Goal: Task Accomplishment & Management: Manage account settings

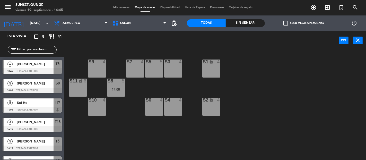
scroll to position [32, 0]
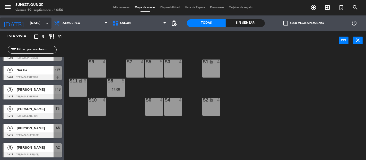
click at [44, 22] on icon "arrow_drop_down" at bounding box center [47, 23] width 6 height 6
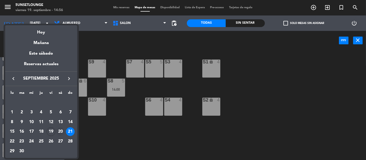
click at [63, 131] on div "20" at bounding box center [60, 131] width 9 height 9
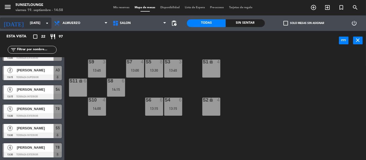
click at [48, 25] on icon "arrow_drop_down" at bounding box center [47, 23] width 6 height 6
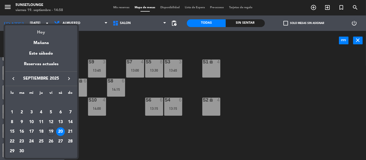
click at [43, 32] on div "Hoy" at bounding box center [41, 30] width 72 height 11
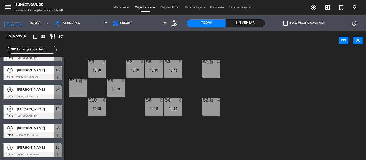
type input "[DATE]"
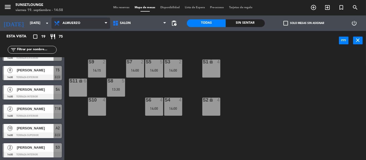
click at [98, 24] on span "Almuerzo" at bounding box center [81, 23] width 59 height 11
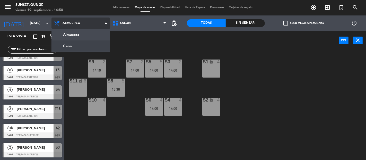
click at [88, 46] on ng-component "menu 5unsetlounge [DATE] 19. septiembre - 14:58 Mis reservas Mapa de mesas Disp…" at bounding box center [183, 80] width 366 height 160
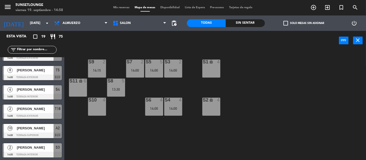
click at [121, 9] on span "Mis reservas" at bounding box center [121, 7] width 21 height 3
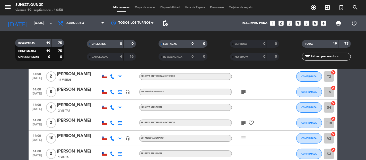
scroll to position [51, 0]
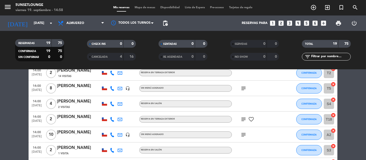
click at [243, 90] on icon "subject" at bounding box center [244, 88] width 6 height 6
click at [243, 120] on icon "subject" at bounding box center [244, 119] width 6 height 6
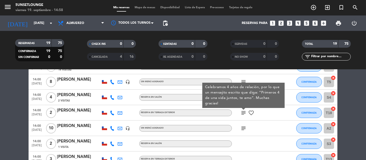
scroll to position [58, 0]
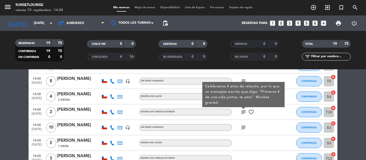
click at [244, 127] on icon "subject" at bounding box center [244, 127] width 6 height 6
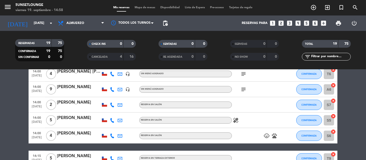
scroll to position [158, 0]
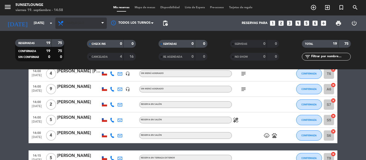
click at [64, 23] on icon at bounding box center [61, 23] width 7 height 6
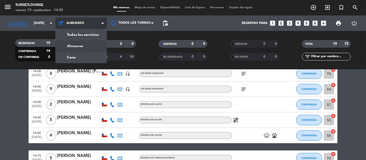
click at [81, 60] on div "menu 5unsetlounge [DATE] 19. septiembre - 14:58 Mis reservas Mapa de mesas Disp…" at bounding box center [183, 35] width 366 height 70
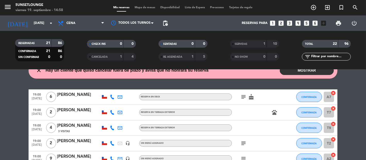
scroll to position [6, 0]
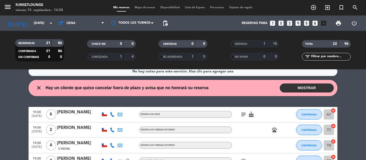
click at [297, 87] on button "MOSTRAR" at bounding box center [307, 87] width 54 height 9
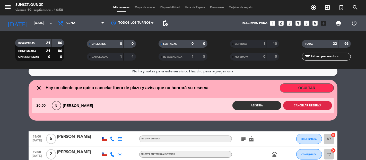
click at [300, 109] on button "Cancelar reserva" at bounding box center [307, 105] width 49 height 9
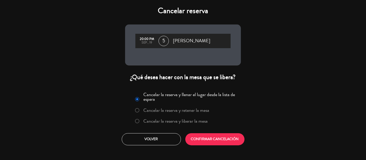
click at [206, 111] on label "Cancelar la reserva y retener la mesa" at bounding box center [177, 110] width 66 height 5
click at [215, 139] on button "CONFIRMAR CANCELACIÓN" at bounding box center [215, 139] width 59 height 12
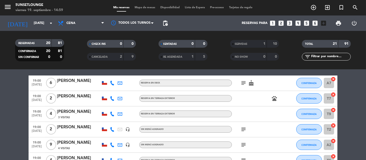
scroll to position [37, 0]
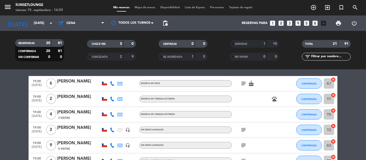
click at [244, 81] on icon "subject" at bounding box center [244, 83] width 6 height 6
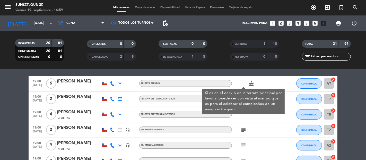
click at [260, 75] on div "No hay notas para este servicio. Haz clic para agregar una lock Hay 1 mesa rete…" at bounding box center [183, 115] width 366 height 90
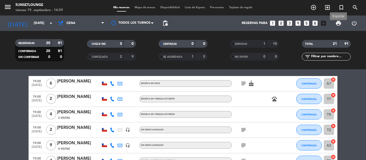
click at [336, 25] on span "print" at bounding box center [339, 23] width 6 height 6
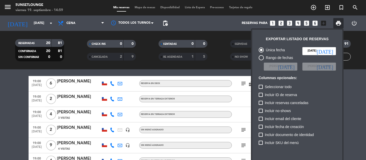
click at [325, 107] on div "Incluir reservas canceladas" at bounding box center [297, 104] width 77 height 8
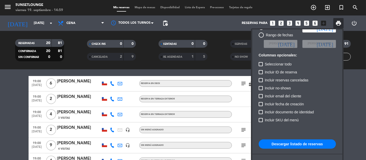
scroll to position [31, 0]
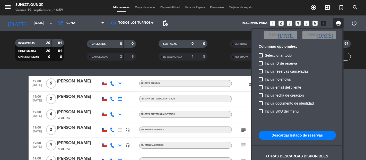
click at [325, 107] on div "Incluir documento de identidad" at bounding box center [297, 104] width 77 height 8
click at [313, 132] on button "Descargar listado de reservas" at bounding box center [297, 135] width 77 height 9
click at [0, 126] on div at bounding box center [183, 80] width 366 height 160
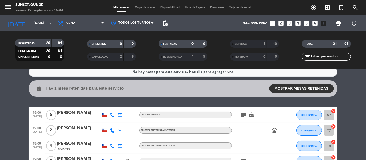
scroll to position [0, 0]
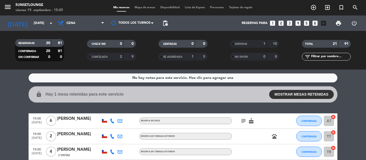
click at [144, 7] on span "Mapa de mesas" at bounding box center [145, 7] width 26 height 3
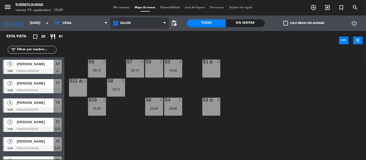
click at [149, 28] on span "Salón" at bounding box center [139, 23] width 59 height 11
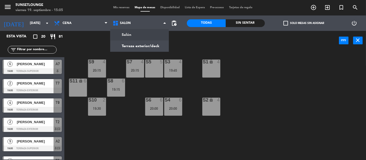
click at [157, 79] on div "S3 4 19:45 S5 5 S9 4 20:15 S7 4 20:15 S1 lock 4 S11 lock 6 S8 6 19:15 S2 lock 4…" at bounding box center [217, 105] width 298 height 110
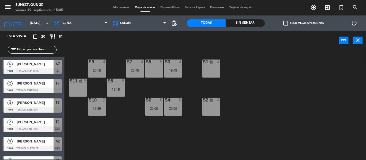
click at [142, 29] on div "Salón Terraza exterior/deck Salón Salón Terraza exterior/deck" at bounding box center [139, 22] width 59 height 15
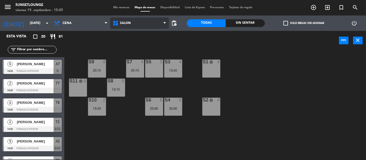
click at [143, 27] on span "Salón" at bounding box center [139, 23] width 59 height 11
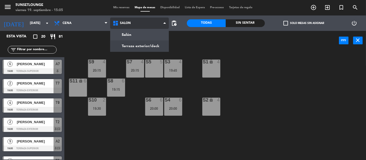
click at [138, 46] on ng-component "menu 5unsetlounge [DATE] 19. septiembre - 15:05 Mis reservas Mapa de mesas Disp…" at bounding box center [183, 80] width 366 height 160
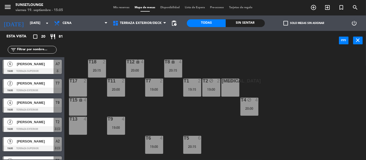
click at [138, 117] on div "T18 2 20:15 T12 lock 4 20:00 T8 lock 4 20:15 t17 2 T11 2 20:00 T7 2 19:00 T2 bl…" at bounding box center [217, 105] width 298 height 110
click at [80, 92] on div "t17 2" at bounding box center [78, 88] width 18 height 18
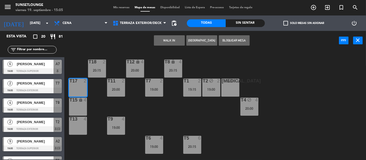
click at [79, 103] on div "t15 lock 4" at bounding box center [78, 100] width 18 height 5
click at [78, 122] on div "T13 4" at bounding box center [78, 126] width 18 height 18
click at [228, 41] on button "Bloquear Mesa" at bounding box center [234, 40] width 31 height 10
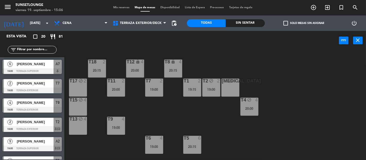
click at [121, 8] on span "Mis reservas" at bounding box center [121, 7] width 21 height 3
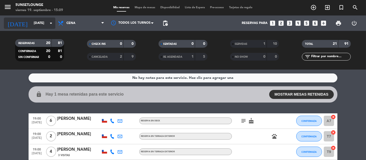
click at [37, 23] on input "[DATE]" at bounding box center [53, 23] width 45 height 9
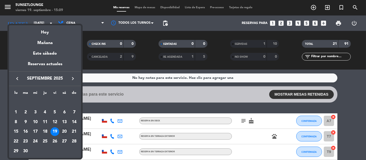
click at [65, 131] on div "20" at bounding box center [64, 131] width 9 height 9
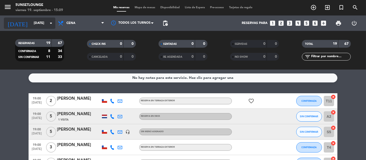
click at [39, 25] on input "[DATE]" at bounding box center [53, 23] width 45 height 9
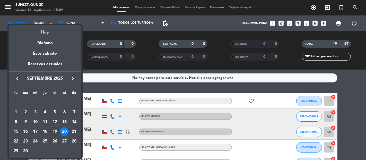
click at [50, 32] on div "Hoy" at bounding box center [45, 30] width 72 height 11
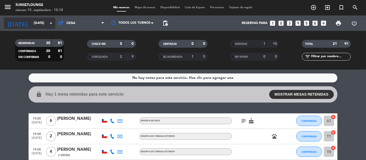
click at [35, 23] on input "[DATE]" at bounding box center [53, 23] width 45 height 9
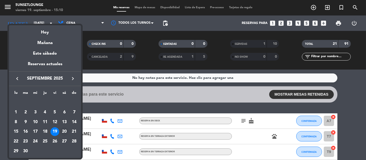
click at [65, 132] on div "20" at bounding box center [64, 131] width 9 height 9
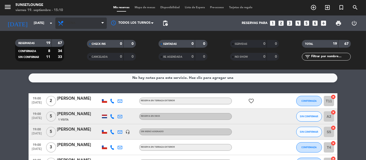
click at [76, 18] on span "Cena" at bounding box center [81, 23] width 52 height 11
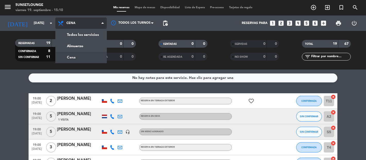
click at [89, 46] on div "menu 5unsetlounge [DATE] 19. septiembre - 15:10 Mis reservas Mapa de mesas Disp…" at bounding box center [183, 35] width 366 height 70
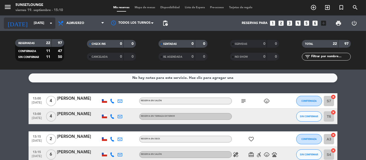
click at [38, 21] on input "[DATE]" at bounding box center [53, 23] width 45 height 9
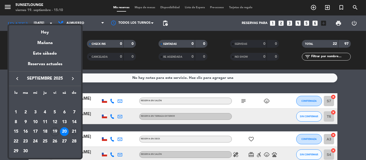
click at [77, 131] on div "21" at bounding box center [74, 131] width 9 height 9
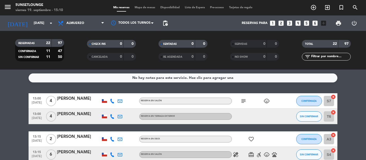
type input "[DATE]"
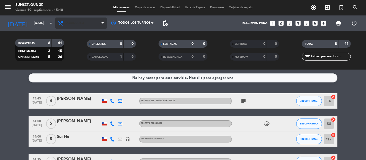
click at [70, 27] on span "Almuerzo" at bounding box center [81, 23] width 52 height 11
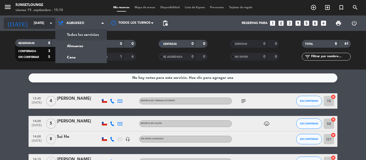
click at [39, 28] on div "[DATE] [DATE] arrow_drop_down" at bounding box center [30, 23] width 52 height 11
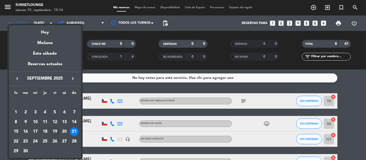
click at [139, 9] on div at bounding box center [183, 80] width 366 height 160
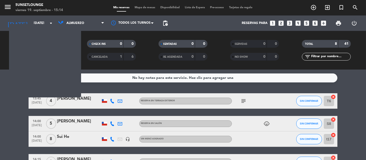
click at [139, 9] on span "Mapa de mesas" at bounding box center [145, 7] width 26 height 3
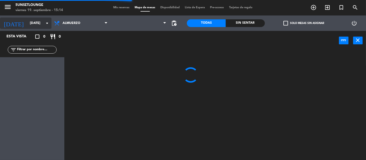
click at [29, 27] on input "[DATE]" at bounding box center [49, 23] width 45 height 9
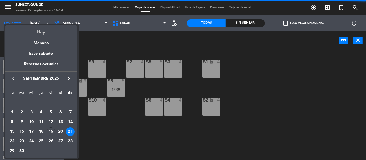
click at [44, 31] on div "Hoy" at bounding box center [41, 30] width 72 height 11
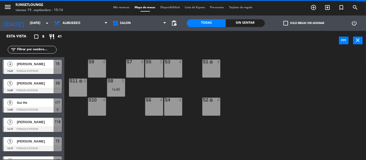
type input "[DATE]"
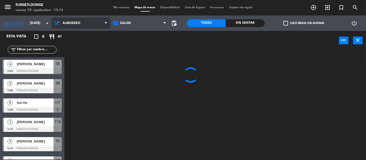
click at [68, 26] on span "Almuerzo" at bounding box center [81, 23] width 59 height 11
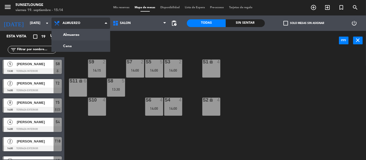
click at [77, 44] on ng-component "menu 5unsetlounge [DATE] 19. septiembre - 15:14 Mis reservas Mapa de mesas Disp…" at bounding box center [183, 80] width 366 height 160
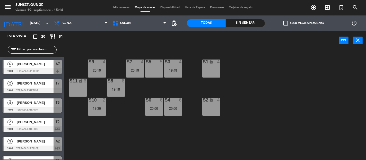
click at [145, 40] on div "power_input close" at bounding box center [201, 41] width 275 height 20
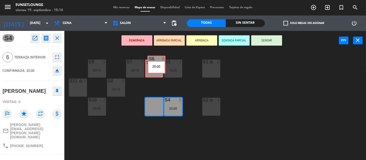
drag, startPoint x: 155, startPoint y: 110, endPoint x: 157, endPoint y: 68, distance: 42.1
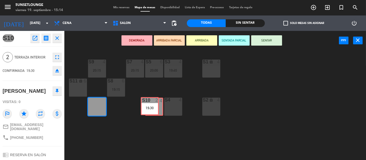
drag, startPoint x: 95, startPoint y: 108, endPoint x: 148, endPoint y: 108, distance: 53.3
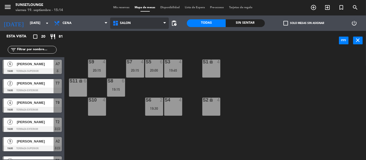
click at [159, 26] on span "Salón" at bounding box center [139, 23] width 59 height 11
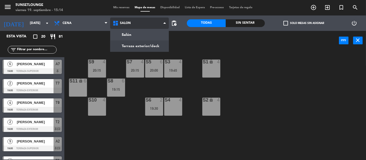
click at [147, 43] on ng-component "menu 5unsetlounge [DATE] 19. septiembre - 15:14 Mis reservas Mapa de mesas Disp…" at bounding box center [183, 80] width 366 height 160
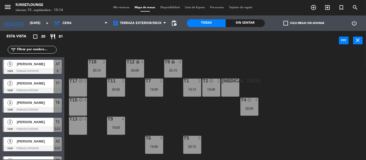
click at [209, 78] on div "T18 2 20:15 T12 lock 4 20:00 T8 lock 4 20:15 t17 block 2 T11 2 20:00 T7 2 19:00…" at bounding box center [217, 105] width 298 height 110
click at [209, 81] on icon "block" at bounding box center [211, 81] width 4 height 4
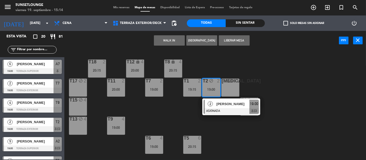
click at [224, 85] on div "[MEDICAL_DATA] block 2" at bounding box center [231, 88] width 18 height 18
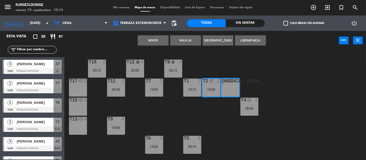
click at [211, 59] on div "T18 2 20:15 T12 lock 4 20:00 T8 lock 4 20:15 t17 block 2 T11 2 20:00 T7 2 19:00…" at bounding box center [217, 105] width 298 height 110
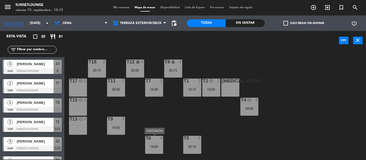
click at [153, 138] on div at bounding box center [154, 138] width 9 height 5
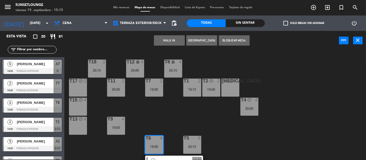
click at [101, 90] on div "T18 2 20:15 T12 lock 4 20:00 T8 lock 4 20:15 t17 block 2 T11 2 20:00 T7 2 19:00…" at bounding box center [217, 105] width 298 height 110
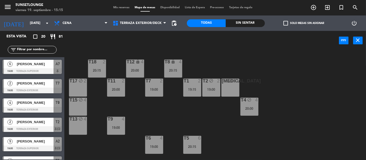
click at [101, 72] on div "20:15" at bounding box center [97, 71] width 18 height 4
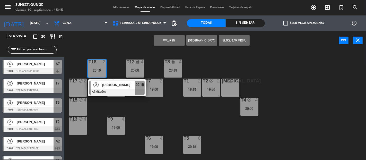
click at [230, 87] on div "[MEDICAL_DATA] block 2" at bounding box center [231, 88] width 18 height 18
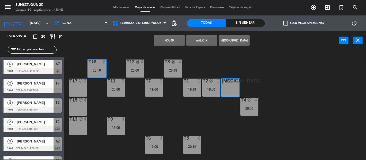
click at [171, 41] on button "Mover" at bounding box center [169, 40] width 31 height 10
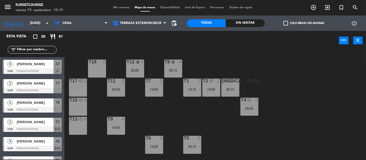
click at [151, 137] on div at bounding box center [154, 138] width 9 height 5
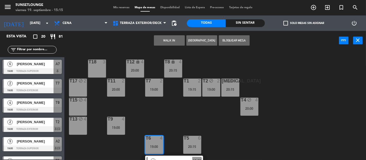
click at [98, 70] on div "T18 3" at bounding box center [97, 69] width 18 height 18
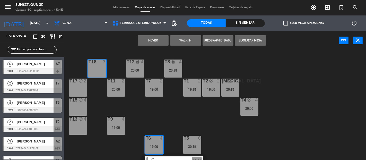
click at [157, 41] on button "Mover" at bounding box center [153, 40] width 31 height 10
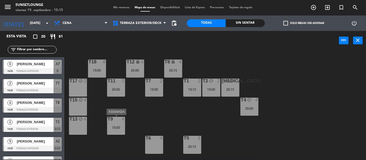
click at [123, 129] on div "19:00" at bounding box center [116, 128] width 18 height 4
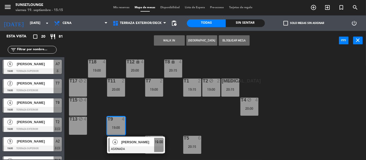
click at [169, 126] on div "T18 4 19:00 T12 lock 4 20:00 T8 lock 4 20:15 t17 block 2 T11 2 20:00 T7 2 19:00…" at bounding box center [217, 105] width 298 height 110
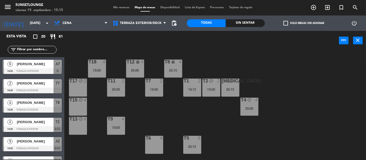
click at [154, 142] on div "T6 4" at bounding box center [154, 145] width 18 height 18
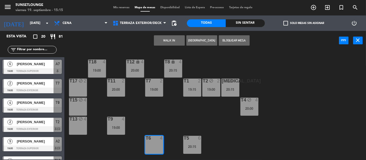
click at [126, 127] on div "T18 4 19:00 T12 lock 4 20:00 T8 lock 4 20:15 t17 block 2 T11 2 20:00 T7 2 19:00…" at bounding box center [217, 105] width 298 height 110
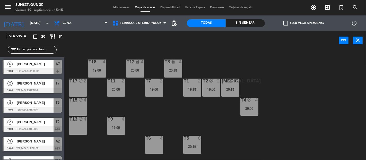
click at [154, 142] on div "T6 4" at bounding box center [154, 145] width 18 height 18
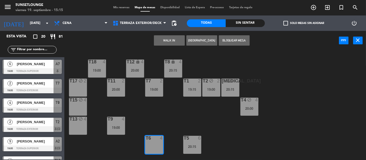
click at [110, 124] on div "T9 4 19:00" at bounding box center [116, 126] width 18 height 18
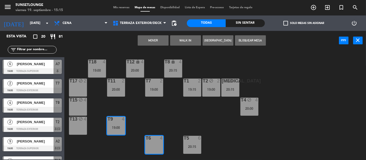
click at [155, 39] on button "Mover" at bounding box center [153, 40] width 31 height 10
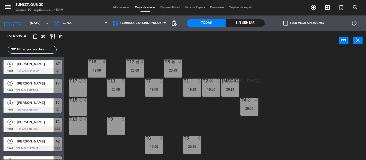
click at [41, 50] on input "text" at bounding box center [36, 50] width 40 height 6
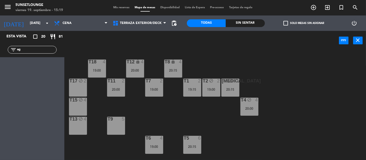
type input "a"
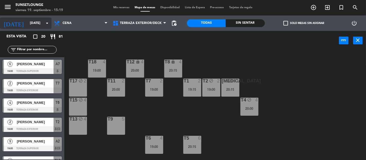
click at [38, 23] on input "[DATE]" at bounding box center [49, 23] width 45 height 9
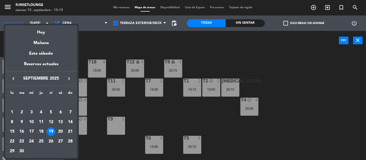
click at [94, 47] on div at bounding box center [183, 80] width 366 height 160
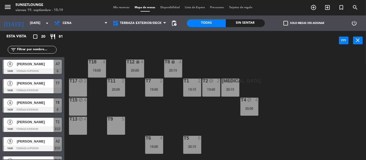
click at [82, 87] on div "t17 block 2" at bounding box center [78, 88] width 18 height 18
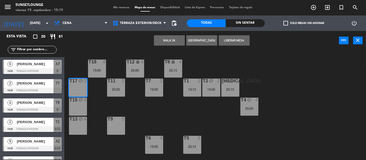
click at [82, 104] on div "t15 block 4" at bounding box center [78, 107] width 18 height 18
click at [83, 123] on div "T13 block 4" at bounding box center [78, 126] width 18 height 18
click at [237, 42] on button "Liberar Mesa" at bounding box center [234, 40] width 31 height 10
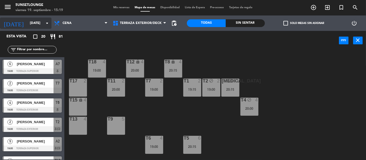
click at [36, 25] on input "[DATE]" at bounding box center [49, 23] width 45 height 9
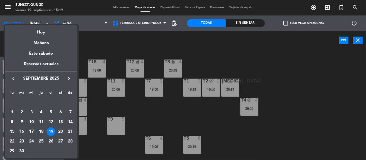
click at [43, 133] on div "18" at bounding box center [41, 131] width 9 height 9
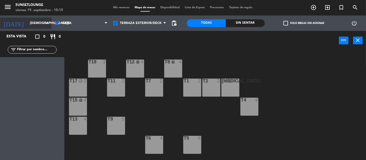
click at [46, 27] on input "[DEMOGRAPHIC_DATA][DATE]" at bounding box center [49, 23] width 45 height 9
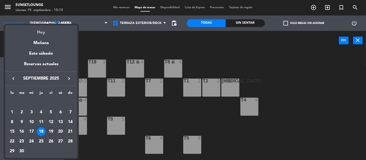
click at [43, 33] on div "Hoy" at bounding box center [41, 30] width 72 height 11
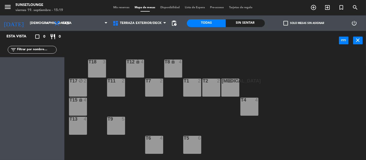
type input "[DATE]"
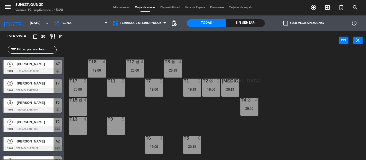
click at [129, 46] on div "power_input close" at bounding box center [201, 41] width 275 height 20
click at [79, 47] on div "power_input close" at bounding box center [201, 41] width 275 height 20
click at [41, 50] on input "text" at bounding box center [36, 50] width 40 height 6
click at [73, 49] on div "power_input close" at bounding box center [201, 41] width 275 height 20
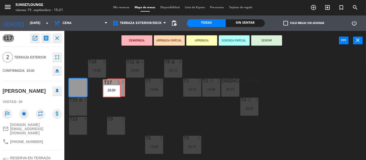
drag, startPoint x: 92, startPoint y: 83, endPoint x: 115, endPoint y: 82, distance: 23.2
click at [115, 82] on div "T18 4 19:00 T12 lock 4 20:00 T8 lock 4 20:15 t17 2 20:00 t17 2 20:00 T11 2 T7 2…" at bounding box center [217, 105] width 298 height 110
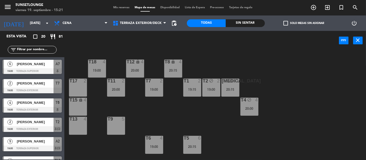
scroll to position [9, 0]
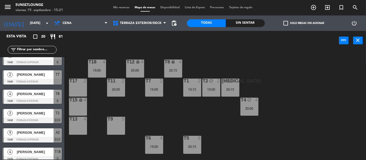
click at [86, 82] on div "2" at bounding box center [85, 81] width 3 height 5
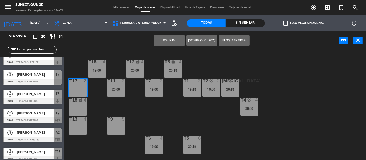
click at [77, 108] on div "t15 lock 4" at bounding box center [78, 107] width 18 height 18
click at [76, 125] on div "T13 4" at bounding box center [78, 126] width 18 height 18
click at [238, 39] on button "Bloquear Mesa" at bounding box center [234, 40] width 31 height 10
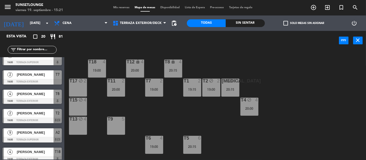
click at [48, 49] on input "text" at bounding box center [36, 50] width 40 height 6
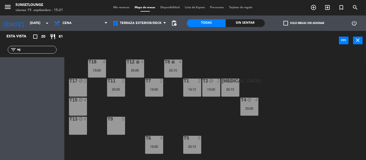
type input "ag"
click at [122, 4] on div "menu 5unsetlounge [DATE] 19. septiembre - 15:21 Mis reservas Mapa de mesas Disp…" at bounding box center [183, 7] width 366 height 15
click at [121, 7] on span "Mis reservas" at bounding box center [121, 7] width 21 height 3
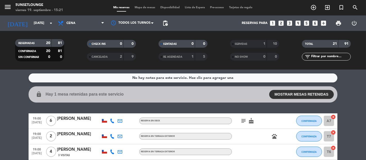
click at [182, 56] on span "RE AGENDADA" at bounding box center [172, 57] width 19 height 3
click at [102, 59] on div "CANCELADA" at bounding box center [100, 57] width 24 height 6
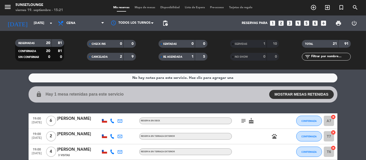
click at [112, 10] on div "Mis reservas Mapa de mesas Disponibilidad Lista de Espera Pre-acceso Tarjetas d…" at bounding box center [183, 7] width 145 height 5
click at [119, 8] on span "Mis reservas" at bounding box center [121, 7] width 21 height 3
click at [29, 28] on div "[DATE] [DATE] arrow_drop_down" at bounding box center [30, 23] width 52 height 11
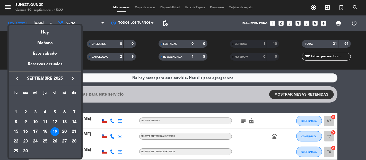
click at [73, 131] on div "21" at bounding box center [74, 131] width 9 height 9
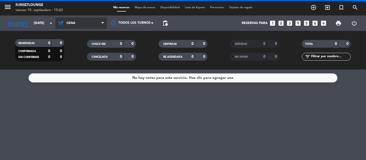
click at [79, 22] on span "Cena" at bounding box center [81, 23] width 52 height 11
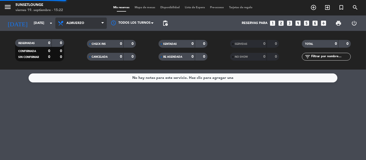
click at [75, 47] on div "menu 5unsetlounge [DATE] 19. septiembre - 15:22 Mis reservas Mapa de mesas Disp…" at bounding box center [183, 35] width 366 height 70
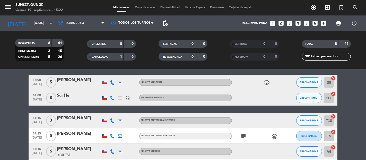
scroll to position [69, 0]
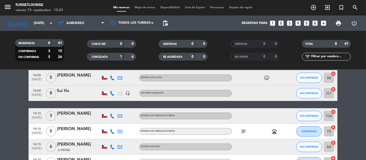
click at [82, 94] on div "Sui He" at bounding box center [79, 91] width 44 height 7
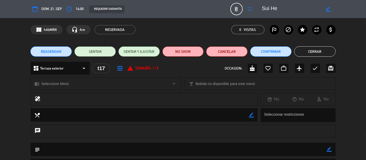
click at [314, 49] on button "Cerrar" at bounding box center [314, 51] width 41 height 10
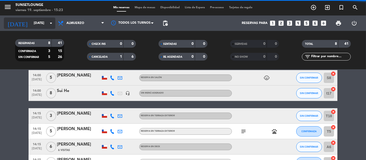
click at [37, 27] on input "[DATE]" at bounding box center [53, 23] width 45 height 9
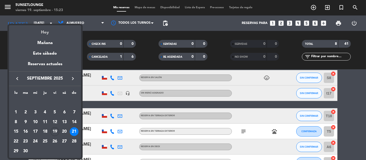
click at [47, 31] on div "Hoy" at bounding box center [45, 30] width 72 height 11
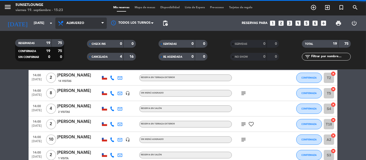
click at [80, 23] on span "Almuerzo" at bounding box center [75, 23] width 18 height 4
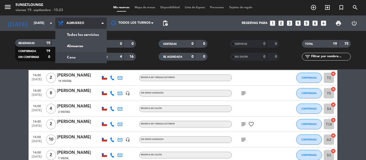
click at [73, 56] on div "menu 5unsetlounge [DATE] 19. septiembre - 15:23 Mis reservas Mapa de mesas Disp…" at bounding box center [183, 35] width 366 height 70
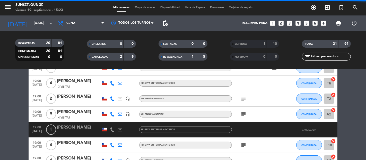
scroll to position [89, 0]
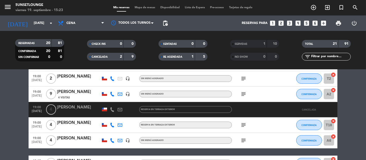
click at [99, 58] on div "CANCELADA" at bounding box center [100, 57] width 24 height 6
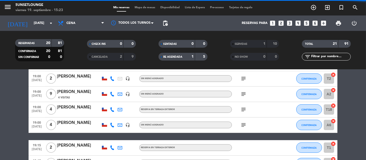
click at [104, 44] on span "CHECK INS" at bounding box center [99, 44] width 14 height 3
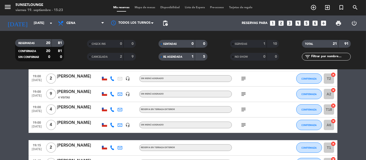
click at [31, 20] on input "[DATE]" at bounding box center [53, 23] width 45 height 9
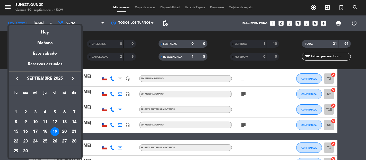
click at [66, 130] on div "20" at bounding box center [64, 131] width 9 height 9
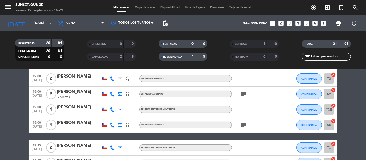
type input "[DATE]"
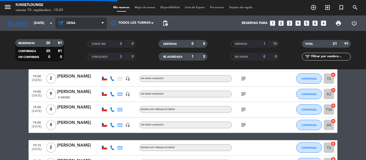
click at [88, 23] on span "Cena" at bounding box center [81, 23] width 52 height 11
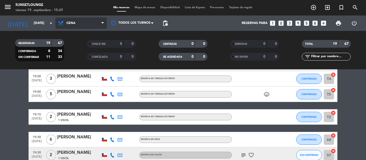
click at [90, 18] on span "Cena" at bounding box center [81, 23] width 52 height 11
click at [81, 50] on div "menu 5unsetlounge [DATE] 19. septiembre - 15:29 Mis reservas Mapa de mesas Disp…" at bounding box center [183, 35] width 366 height 70
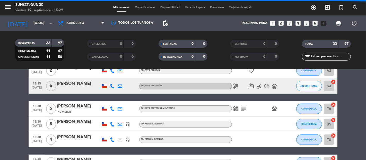
click at [144, 8] on span "Mapa de mesas" at bounding box center [145, 7] width 26 height 3
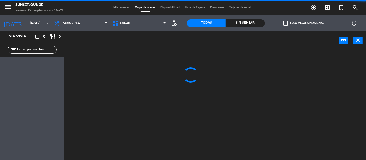
click at [147, 25] on span "Salón" at bounding box center [139, 23] width 59 height 11
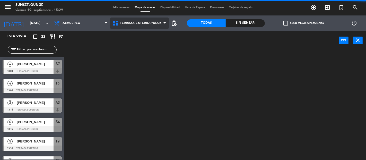
click at [142, 44] on ng-component "menu 5unsetlounge [DATE] 19. septiembre - 15:29 Mis reservas Mapa de mesas Disp…" at bounding box center [183, 80] width 366 height 160
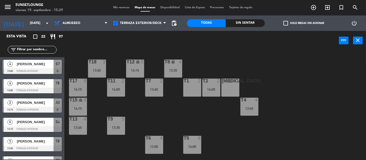
click at [172, 107] on div "T18 3 13:45 T12 lock 5 14:15 T8 lock 4 13:30 t17 8 14:15 T11 2 14:00 T7 2 13:45…" at bounding box center [217, 105] width 298 height 110
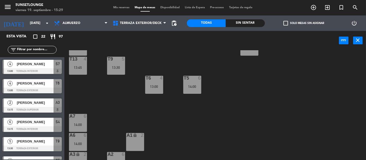
scroll to position [70, 0]
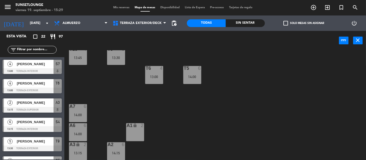
click at [204, 117] on div "T18 3 13:45 T12 lock 5 14:15 T8 lock 4 13:30 t17 8 14:15 T11 2 14:00 T7 2 13:45…" at bounding box center [217, 105] width 298 height 110
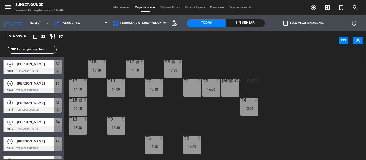
click at [186, 117] on div "T18 3 13:45 T12 lock 5 14:15 T8 lock 4 13:30 t17 8 14:15 T11 2 14:00 T7 2 13:45…" at bounding box center [217, 105] width 298 height 110
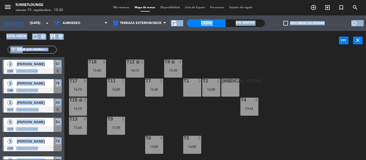
click at [132, 29] on ng-component "menu 5unsetlounge [DATE] 19. septiembre - 15:30 Mis reservas Mapa de mesas Disp…" at bounding box center [183, 80] width 366 height 160
click at [97, 46] on div "power_input close" at bounding box center [201, 41] width 275 height 20
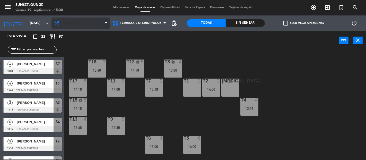
drag, startPoint x: 90, startPoint y: 29, endPoint x: 91, endPoint y: 20, distance: 8.9
click at [91, 20] on div "Almuerzo Cena Almuerzo Almuerzo Cena" at bounding box center [81, 22] width 59 height 15
drag, startPoint x: 91, startPoint y: 20, endPoint x: 84, endPoint y: 40, distance: 20.9
click at [90, 21] on span "Almuerzo" at bounding box center [81, 23] width 59 height 11
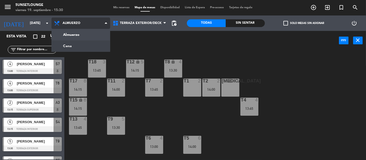
click at [82, 44] on ng-component "menu 5unsetlounge [DATE] 19. septiembre - 15:30 Mis reservas Mapa de mesas Disp…" at bounding box center [183, 80] width 366 height 160
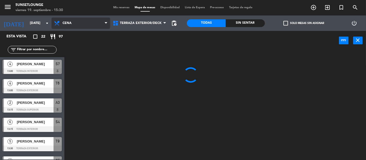
click at [87, 28] on span "Cena" at bounding box center [81, 23] width 59 height 11
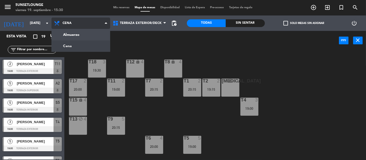
click at [87, 40] on ng-component "menu 5unsetlounge [DATE] 19. septiembre - 15:30 Mis reservas Mapa de mesas Disp…" at bounding box center [183, 80] width 366 height 160
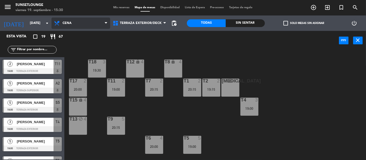
click at [89, 25] on span "Cena" at bounding box center [81, 23] width 59 height 11
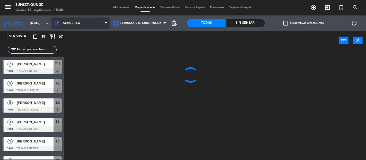
click at [87, 34] on ng-component "menu 5unsetlounge [DATE] 19. septiembre - 15:30 Mis reservas Mapa de mesas Disp…" at bounding box center [183, 80] width 366 height 160
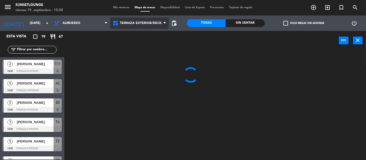
click at [136, 21] on span "Terraza exterior/deck" at bounding box center [141, 23] width 42 height 4
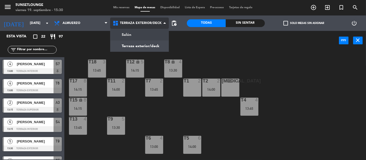
click at [131, 34] on ng-component "menu 5unsetlounge [DATE] 19. septiembre - 15:30 Mis reservas Mapa de mesas Disp…" at bounding box center [183, 80] width 366 height 160
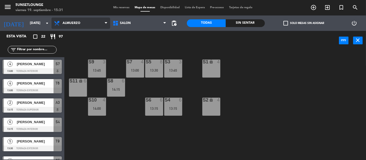
click at [83, 18] on span "Almuerzo" at bounding box center [81, 23] width 59 height 11
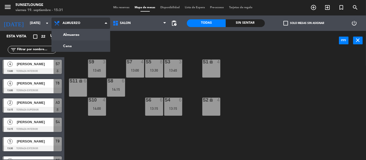
click at [74, 43] on ng-component "menu 5unsetlounge [DATE] 19. septiembre - 15:31 Mis reservas Mapa de mesas Disp…" at bounding box center [183, 80] width 366 height 160
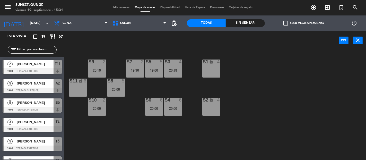
click at [136, 29] on div "Salón Terraza exterior/deck Salón Salón Terraza exterior/deck" at bounding box center [139, 22] width 59 height 15
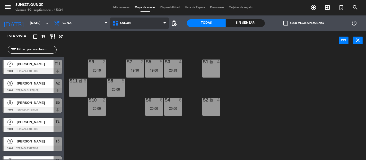
click at [138, 27] on span "Salón" at bounding box center [139, 23] width 59 height 11
click at [137, 36] on ng-component "menu 5unsetlounge [DATE] 19. septiembre - 15:31 Mis reservas Mapa de mesas Disp…" at bounding box center [183, 80] width 366 height 160
click at [145, 19] on span "Salón" at bounding box center [139, 23] width 59 height 11
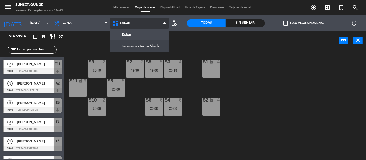
click at [134, 47] on ng-component "menu 5unsetlounge [DATE] 19. septiembre - 15:31 Mis reservas Mapa de mesas Disp…" at bounding box center [183, 80] width 366 height 160
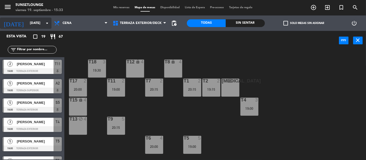
click at [32, 23] on input "[DATE]" at bounding box center [49, 23] width 45 height 9
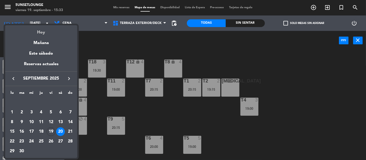
click at [42, 35] on div "Hoy" at bounding box center [41, 30] width 72 height 11
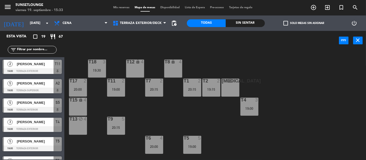
type input "[DATE]"
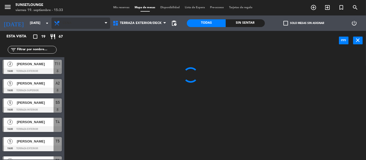
click at [81, 24] on span "Cena" at bounding box center [81, 23] width 59 height 11
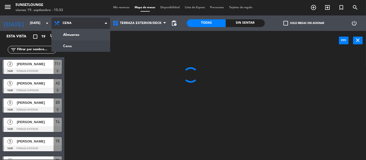
click at [91, 33] on ng-component "menu 5unsetlounge [DATE] 19. septiembre - 15:33 Mis reservas Mapa de mesas Disp…" at bounding box center [183, 80] width 366 height 160
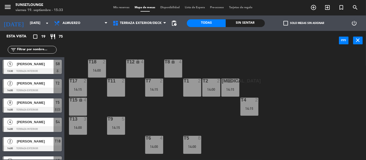
click at [121, 6] on span "Mis reservas" at bounding box center [121, 7] width 21 height 3
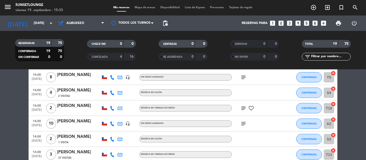
scroll to position [60, 0]
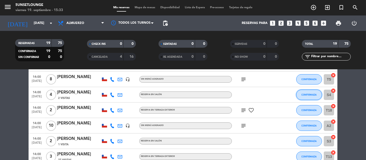
click at [307, 94] on span "CONFIRMADA" at bounding box center [309, 94] width 15 height 3
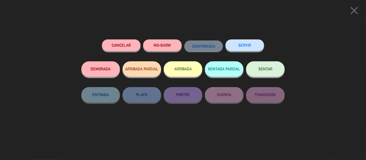
click at [166, 41] on button "NO-SHOW" at bounding box center [162, 45] width 39 height 12
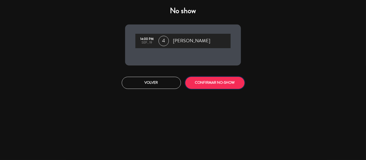
click at [229, 82] on button "CONFIRMAR NO-SHOW" at bounding box center [215, 83] width 59 height 12
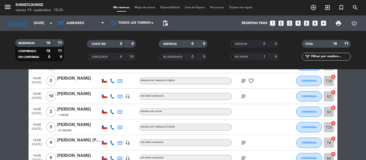
scroll to position [73, 0]
click at [312, 113] on span "CONFIRMADA" at bounding box center [309, 112] width 15 height 3
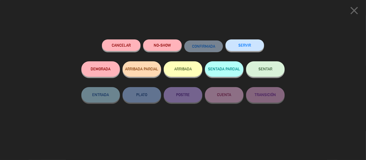
click at [171, 44] on button "NO-SHOW" at bounding box center [162, 45] width 39 height 12
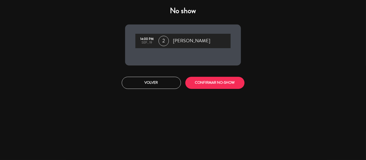
click at [232, 86] on button "CONFIRMAR NO-SHOW" at bounding box center [215, 83] width 59 height 12
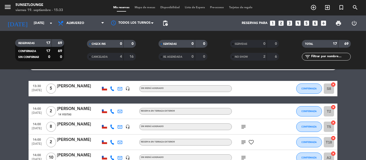
scroll to position [7, 0]
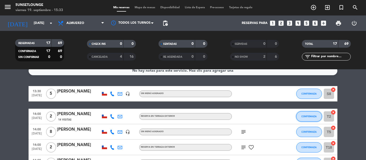
click at [309, 116] on span "CONFIRMADA" at bounding box center [309, 116] width 15 height 3
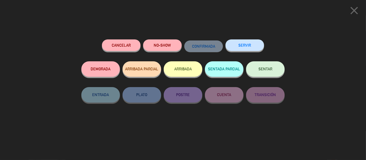
click at [352, 14] on icon "close" at bounding box center [354, 10] width 13 height 13
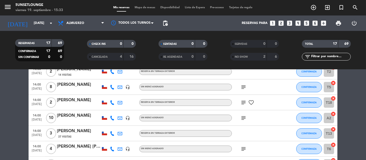
scroll to position [0, 0]
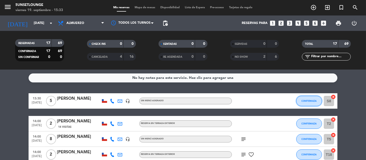
click at [309, 101] on span "CONFIRMADA" at bounding box center [309, 100] width 15 height 3
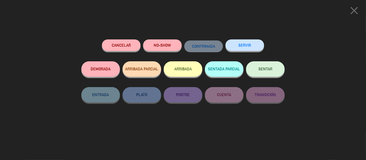
click at [232, 45] on button "SERVIR" at bounding box center [245, 45] width 39 height 12
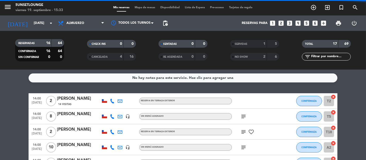
click at [249, 42] on div "SERVIDAS" at bounding box center [244, 44] width 24 height 6
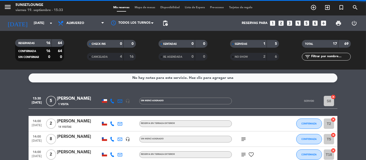
click at [242, 46] on div "SERVIDAS" at bounding box center [244, 44] width 24 height 6
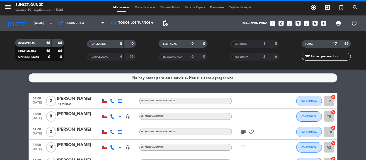
click at [307, 101] on span "CONFIRMADA" at bounding box center [309, 100] width 15 height 3
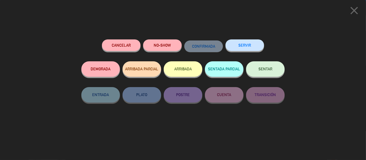
click at [259, 41] on button "SERVIR" at bounding box center [245, 45] width 39 height 12
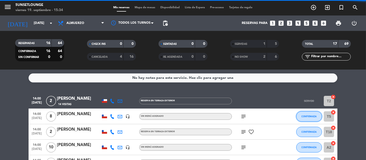
click at [310, 118] on span "CONFIRMADA" at bounding box center [309, 116] width 15 height 3
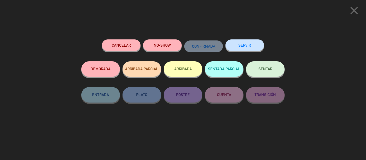
click at [244, 50] on button "SERVIR" at bounding box center [245, 45] width 39 height 12
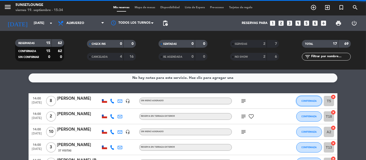
click at [307, 102] on span "CONFIRMADA" at bounding box center [309, 100] width 15 height 3
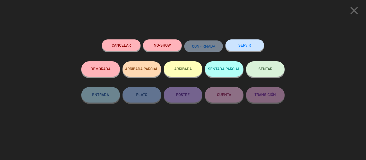
click at [243, 47] on button "SERVIR" at bounding box center [245, 45] width 39 height 12
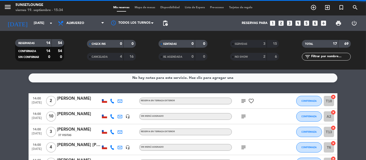
click at [314, 101] on span "CONFIRMADA" at bounding box center [309, 100] width 15 height 3
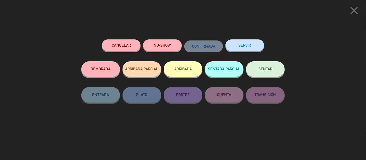
click at [252, 44] on button "SERVIR" at bounding box center [245, 45] width 39 height 12
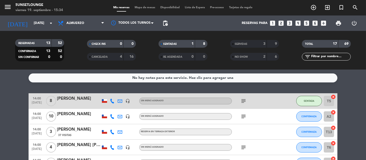
click at [313, 103] on button "SENTADA" at bounding box center [310, 101] width 26 height 10
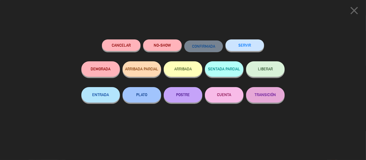
click at [252, 48] on button "SERVIR" at bounding box center [245, 45] width 39 height 12
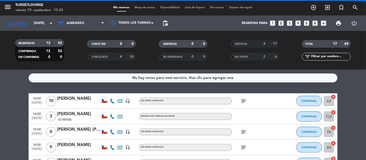
click at [310, 112] on button "CONFIRMADA" at bounding box center [310, 116] width 26 height 10
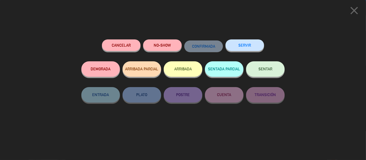
click at [249, 49] on button "SERVIR" at bounding box center [245, 45] width 39 height 12
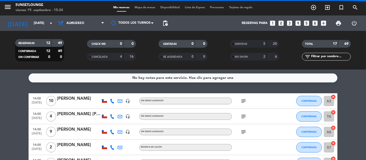
click at [307, 100] on span "CONFIRMADA" at bounding box center [309, 100] width 15 height 3
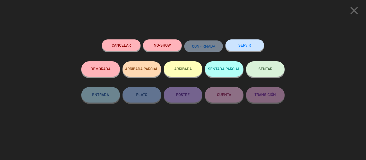
click at [248, 44] on button "SERVIR" at bounding box center [245, 45] width 39 height 12
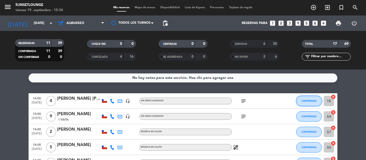
click at [302, 104] on button "CONFIRMADA" at bounding box center [310, 101] width 26 height 10
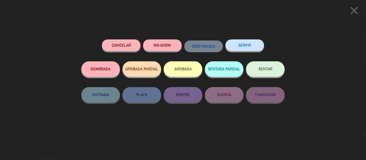
click at [243, 48] on button "SERVIR" at bounding box center [245, 45] width 39 height 12
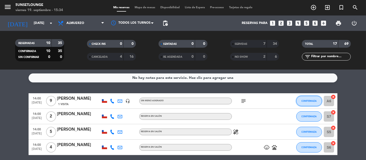
click at [310, 100] on span "CONFIRMADA" at bounding box center [309, 100] width 15 height 3
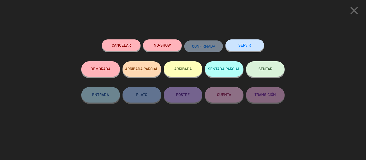
click at [260, 40] on div "SERVIR" at bounding box center [245, 50] width 39 height 22
click at [246, 45] on button "SERVIR" at bounding box center [245, 45] width 39 height 12
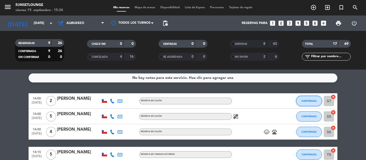
click at [306, 101] on span "CONFIRMADA" at bounding box center [309, 100] width 15 height 3
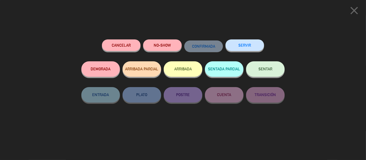
click at [250, 45] on button "SERVIR" at bounding box center [245, 45] width 39 height 12
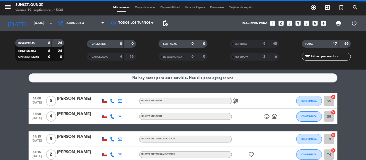
click at [310, 100] on span "CONFIRMADA" at bounding box center [309, 100] width 15 height 3
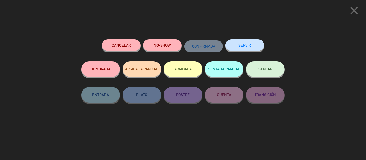
click at [243, 46] on button "SERVIR" at bounding box center [245, 45] width 39 height 12
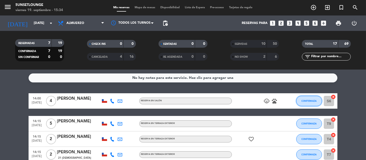
click at [310, 102] on span "CONFIRMADA" at bounding box center [309, 100] width 15 height 3
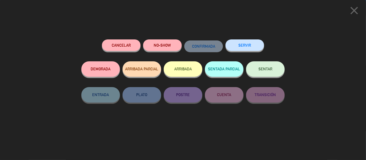
click at [255, 41] on button "SERVIR" at bounding box center [245, 45] width 39 height 12
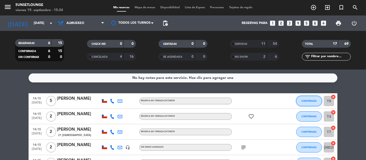
click at [309, 99] on span "CONFIRMADA" at bounding box center [309, 100] width 15 height 3
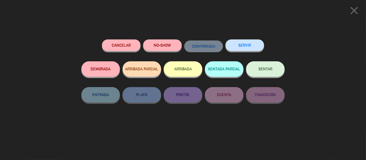
click at [250, 50] on button "SERVIR" at bounding box center [245, 45] width 39 height 12
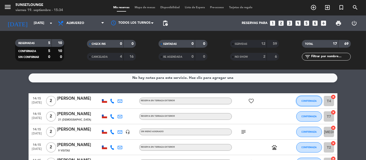
click at [309, 102] on span "CONFIRMADA" at bounding box center [309, 100] width 15 height 3
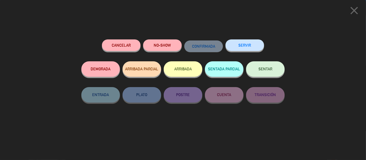
click at [244, 46] on button "SERVIR" at bounding box center [245, 45] width 39 height 12
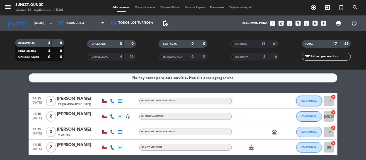
click at [308, 101] on span "CONFIRMADA" at bounding box center [309, 100] width 15 height 3
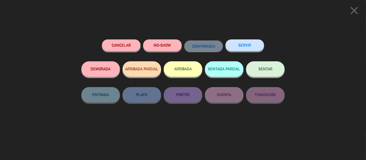
click at [249, 47] on button "SERVIR" at bounding box center [245, 45] width 39 height 12
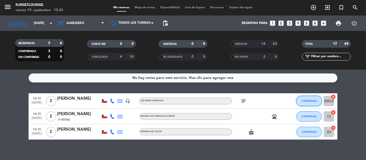
click at [311, 101] on span "CONFIRMADA" at bounding box center [309, 100] width 15 height 3
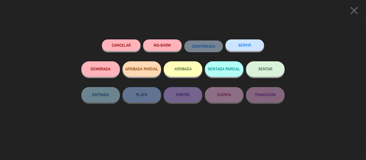
click at [252, 45] on button "SERVIR" at bounding box center [245, 45] width 39 height 12
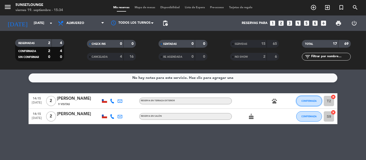
click at [309, 99] on span "CONFIRMADA" at bounding box center [309, 100] width 15 height 3
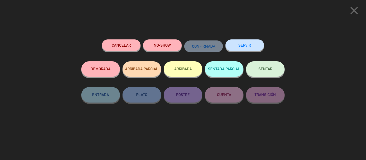
click at [240, 45] on button "SERVIR" at bounding box center [245, 45] width 39 height 12
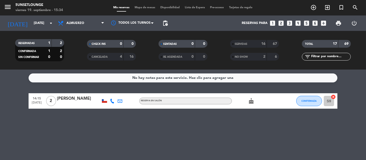
click at [306, 101] on span "CONFIRMADA" at bounding box center [309, 100] width 15 height 3
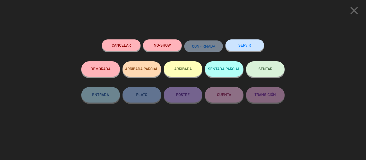
click at [250, 47] on button "SERVIR" at bounding box center [245, 45] width 39 height 12
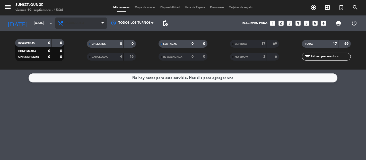
click at [80, 28] on span "Almuerzo" at bounding box center [81, 23] width 52 height 11
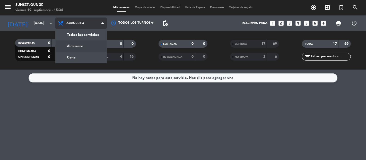
click at [92, 57] on div "menu 5unsetlounge [DATE] 19. septiembre - 15:34 Mis reservas Mapa de mesas Disp…" at bounding box center [183, 35] width 366 height 70
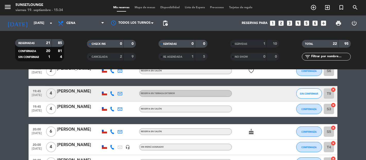
scroll to position [199, 0]
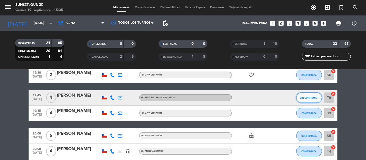
click at [314, 94] on button "SIN CONFIRMAR" at bounding box center [310, 97] width 26 height 10
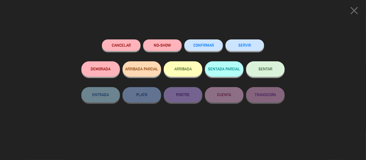
click at [209, 46] on span "CONFIRMAR" at bounding box center [203, 45] width 21 height 4
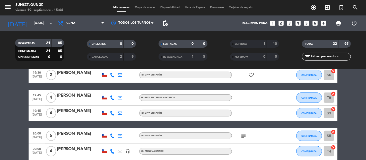
click at [146, 9] on span "Mapa de mesas" at bounding box center [145, 7] width 26 height 3
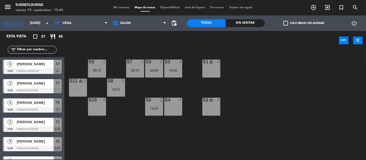
click at [117, 8] on span "Mis reservas" at bounding box center [121, 7] width 21 height 3
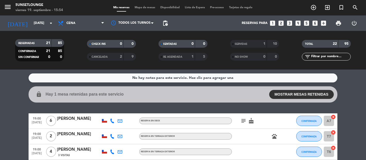
click at [144, 8] on span "Mapa de mesas" at bounding box center [145, 7] width 26 height 3
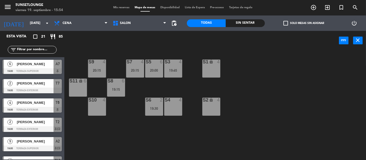
click at [146, 30] on div "Salón Terraza exterior/deck Salón Salón Terraza exterior/deck" at bounding box center [139, 22] width 59 height 15
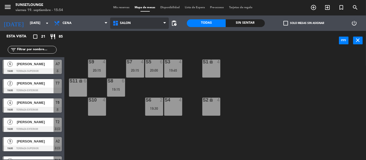
click at [148, 27] on span "Salón" at bounding box center [139, 23] width 59 height 11
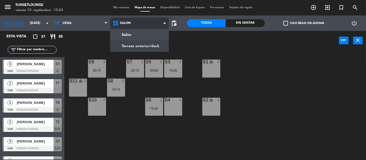
click at [138, 45] on ng-component "menu 5unsetlounge [DATE] 19. septiembre - 15:54 Mis reservas Mapa de mesas Disp…" at bounding box center [183, 80] width 366 height 160
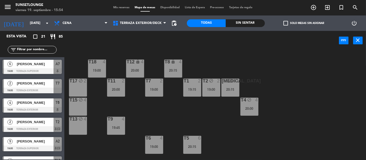
click at [235, 116] on div "T18 4 19:00 T12 lock 4 20:00 T8 lock 4 20:15 t17 block 2 T11 2 20:00 T7 2 19:00…" at bounding box center [217, 105] width 298 height 110
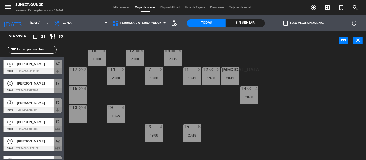
click at [291, 130] on div "T18 4 19:00 T12 lock 4 20:00 T8 lock 4 20:15 t17 block 2 T11 2 20:00 T7 2 19:00…" at bounding box center [217, 105] width 298 height 110
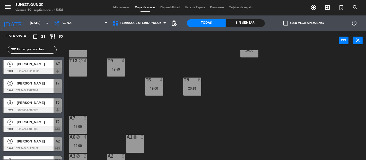
scroll to position [12, 0]
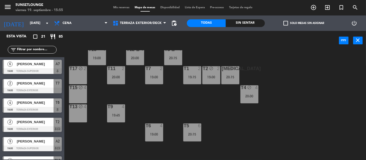
click at [121, 6] on span "Mis reservas" at bounding box center [121, 7] width 21 height 3
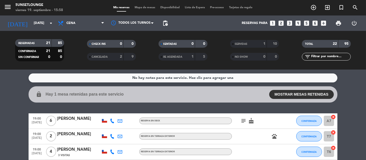
click at [124, 8] on span "Mis reservas" at bounding box center [121, 7] width 21 height 3
click at [141, 5] on div "Mis reservas Mapa de mesas Disponibilidad Lista de Espera Pre-acceso Tarjetas d…" at bounding box center [183, 7] width 145 height 5
click at [140, 5] on div "Mis reservas Mapa de mesas Disponibilidad Lista de Espera Pre-acceso Tarjetas d…" at bounding box center [183, 7] width 145 height 5
click at [140, 7] on span "Mapa de mesas" at bounding box center [145, 7] width 26 height 3
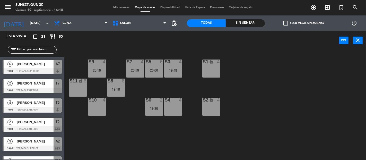
click at [167, 103] on div "S4 4" at bounding box center [173, 107] width 18 height 18
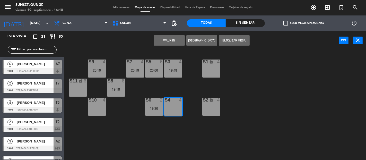
click at [228, 40] on button "Bloquear Mesa" at bounding box center [234, 40] width 31 height 10
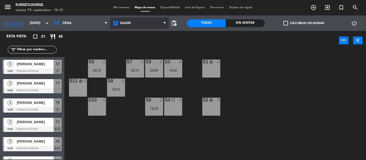
click at [143, 24] on span "Salón" at bounding box center [139, 23] width 59 height 11
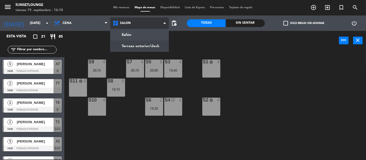
click at [142, 44] on ng-component "menu 5unsetlounge [DATE] 19. septiembre - 16:10 Mis reservas Mapa de mesas Disp…" at bounding box center [183, 80] width 366 height 160
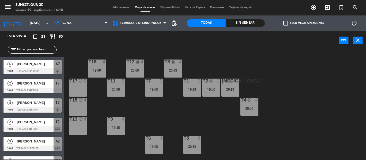
click at [120, 7] on span "Mis reservas" at bounding box center [121, 7] width 21 height 3
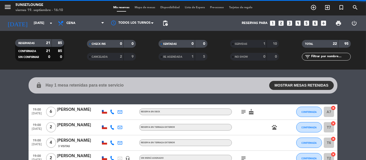
click at [139, 7] on span "Mapa de mesas" at bounding box center [145, 7] width 26 height 3
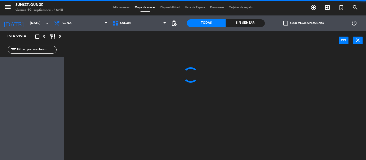
click at [121, 8] on span "Mis reservas" at bounding box center [121, 7] width 21 height 3
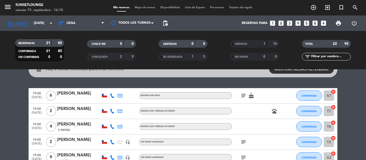
scroll to position [34, 0]
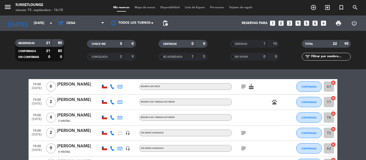
click at [80, 115] on div "[PERSON_NAME]" at bounding box center [79, 115] width 44 height 7
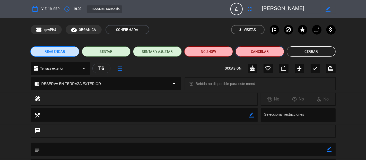
click at [251, 51] on button "Cancelar" at bounding box center [260, 51] width 49 height 10
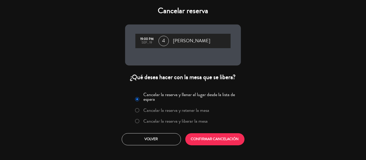
click at [190, 108] on label "Cancelar la reserva y retener la mesa" at bounding box center [177, 110] width 66 height 5
drag, startPoint x: 191, startPoint y: 132, endPoint x: 191, endPoint y: 135, distance: 3.1
click at [191, 133] on div "Cancelar la reserva y llenar el lugar desde la lista de espera Cancelar la rese…" at bounding box center [183, 118] width 124 height 62
click at [195, 130] on div "Cancelar la reserva y llenar el lugar desde la lista de espera Cancelar la rese…" at bounding box center [183, 118] width 124 height 62
click at [204, 136] on button "CONFIRMAR CANCELACIÓN" at bounding box center [215, 139] width 59 height 12
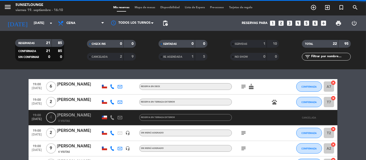
click at [5, 115] on div "local_dining border_color Seleccionar restricciones" at bounding box center [183, 116] width 366 height 16
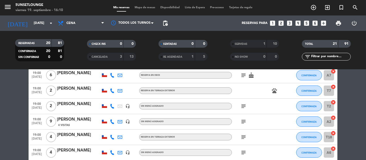
click at [66, 136] on div "[PERSON_NAME]" at bounding box center [79, 135] width 44 height 7
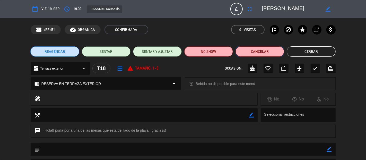
click at [251, 55] on button "Cancelar" at bounding box center [260, 51] width 49 height 10
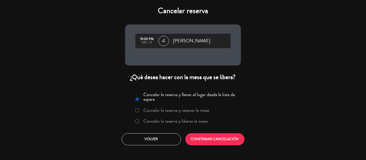
click at [188, 111] on label "Cancelar la reserva y retener la mesa" at bounding box center [177, 110] width 66 height 5
click at [196, 135] on button "CONFIRMAR CANCELACIÓN" at bounding box center [215, 139] width 59 height 12
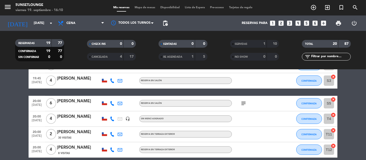
scroll to position [206, 0]
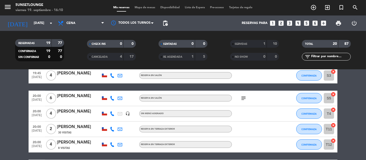
click at [68, 127] on div "[PERSON_NAME]" at bounding box center [79, 127] width 44 height 7
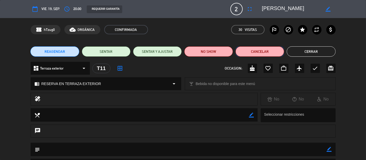
click at [249, 54] on button "Cancelar" at bounding box center [260, 51] width 49 height 10
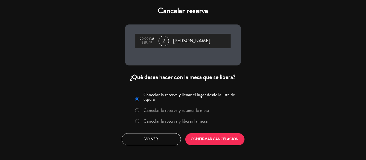
click at [170, 108] on label "Cancelar la reserva y retener la mesa" at bounding box center [177, 110] width 66 height 5
click at [200, 134] on button "CONFIRMAR CANCELACIÓN" at bounding box center [215, 139] width 59 height 12
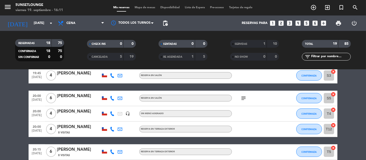
click at [93, 149] on div "[PERSON_NAME]" at bounding box center [79, 149] width 44 height 7
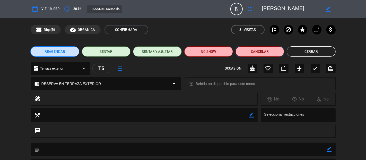
click at [252, 52] on button "Cancelar" at bounding box center [260, 51] width 49 height 10
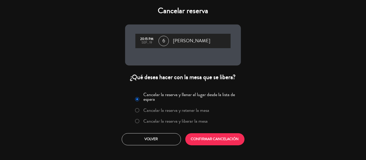
click at [176, 114] on label "Cancelar la reserva y retener la mesa" at bounding box center [172, 110] width 80 height 9
click at [201, 134] on button "CONFIRMAR CANCELACIÓN" at bounding box center [215, 139] width 59 height 12
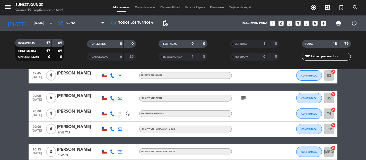
click at [0, 84] on bookings-row "19:00 [DATE] 6 [PERSON_NAME] RESERVA EN DECK subject cake CONFIRMADA A7 cancel …" at bounding box center [183, 56] width 366 height 299
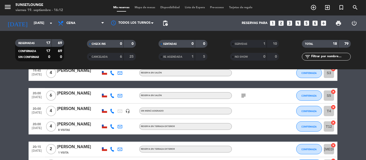
scroll to position [197, 0]
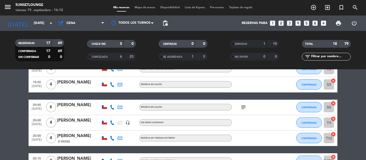
click at [71, 107] on div "[PERSON_NAME]" at bounding box center [79, 105] width 44 height 7
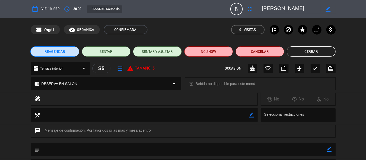
click at [248, 7] on icon "fullscreen" at bounding box center [250, 9] width 6 height 6
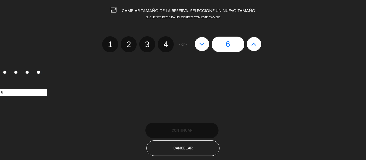
click at [252, 44] on icon at bounding box center [253, 44] width 5 height 8
click at [254, 45] on icon at bounding box center [253, 44] width 5 height 8
type input "8"
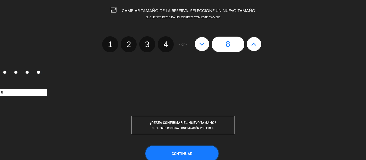
click at [197, 153] on button "Continuar" at bounding box center [182, 153] width 73 height 15
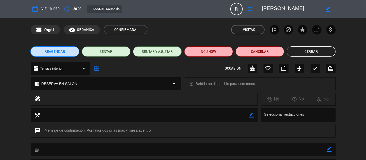
click at [308, 49] on button "Cerrar" at bounding box center [311, 51] width 49 height 10
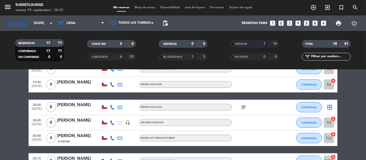
click at [13, 111] on bookings-row "19:00 [DATE] 6 [PERSON_NAME] RESERVA EN DECK subject cake CONFIRMADA A7 cancel …" at bounding box center [183, 65] width 366 height 299
click at [151, 8] on span "Mapa de mesas" at bounding box center [145, 7] width 26 height 3
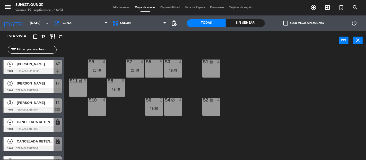
click at [39, 52] on input "text" at bounding box center [36, 50] width 40 height 6
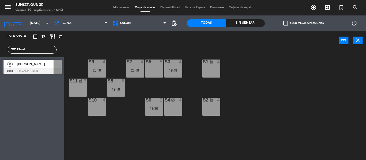
type input "Claud"
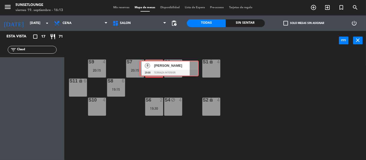
drag, startPoint x: 21, startPoint y: 69, endPoint x: 158, endPoint y: 70, distance: 137.1
click at [158, 70] on div "Esta vista crop_square 17 restaurant 71 filter_list [PERSON_NAME] 8 [PERSON_NAM…" at bounding box center [183, 95] width 366 height 129
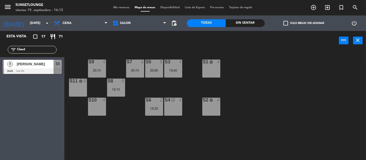
click at [154, 84] on div "S3 4 19:45 S5 8 20:00 S9 4 20:15 S7 4 20:15 S1 lock 4 S11 lock 6 S8 6 19:15 S2 …" at bounding box center [217, 105] width 298 height 110
click at [174, 101] on icon "block" at bounding box center [173, 100] width 4 height 4
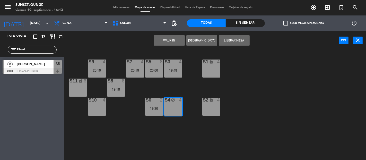
click at [121, 8] on span "Mis reservas" at bounding box center [121, 7] width 21 height 3
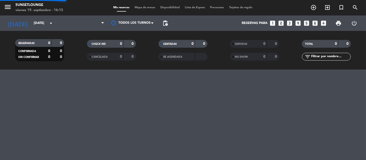
click at [121, 8] on span "Mis reservas" at bounding box center [121, 7] width 21 height 3
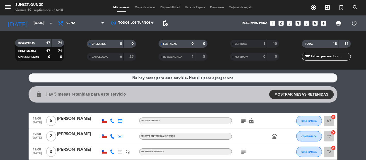
click at [140, 8] on span "Mapa de mesas" at bounding box center [145, 7] width 26 height 3
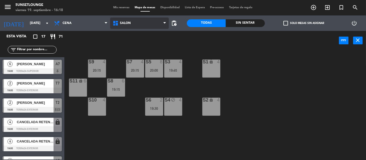
click at [138, 20] on span "Salón" at bounding box center [139, 23] width 59 height 11
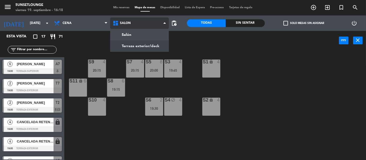
click at [129, 47] on ng-component "menu 5unsetlounge [DATE] 19. septiembre - 16:18 Mis reservas Mapa de mesas Disp…" at bounding box center [183, 80] width 366 height 160
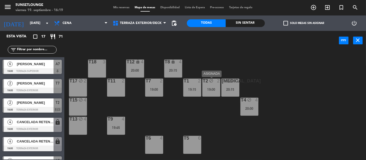
click at [215, 90] on div "19:00" at bounding box center [212, 90] width 18 height 4
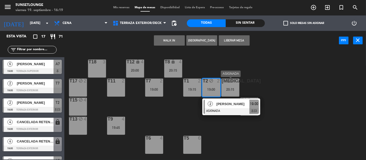
click at [227, 90] on div "20:15" at bounding box center [231, 90] width 18 height 4
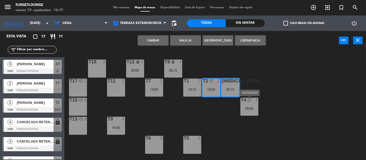
click at [248, 103] on div "T4 block 4 20:00" at bounding box center [250, 107] width 18 height 18
click at [241, 41] on button "Liberar Mesa" at bounding box center [250, 40] width 31 height 10
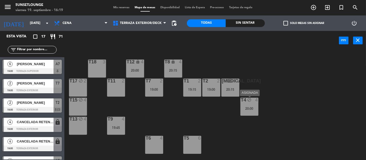
click at [249, 109] on div "20:00" at bounding box center [250, 109] width 18 height 4
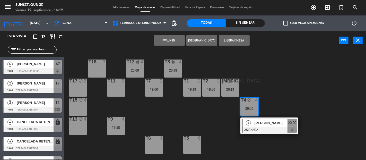
click at [237, 39] on button "Liberar Mesa" at bounding box center [234, 40] width 31 height 10
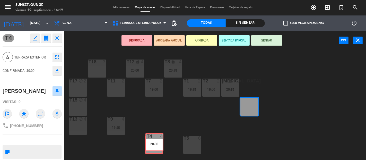
drag, startPoint x: 232, startPoint y: 111, endPoint x: 149, endPoint y: 145, distance: 89.3
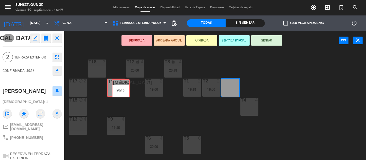
drag, startPoint x: 232, startPoint y: 91, endPoint x: 122, endPoint y: 91, distance: 109.8
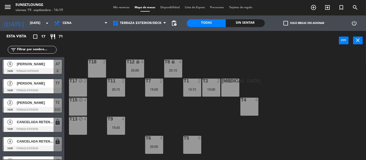
scroll to position [54, 0]
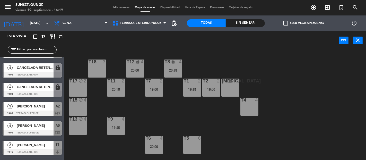
click at [167, 120] on div "T18 3 T12 lock 4 20:00 T8 lock 4 20:15 t17 block 2 T11 2 20:15 T7 2 19:00 T2 2 …" at bounding box center [217, 105] width 298 height 110
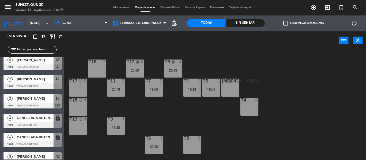
scroll to position [0, 0]
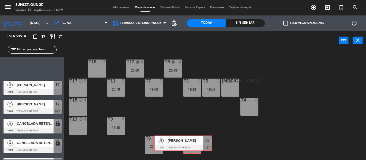
drag, startPoint x: 44, startPoint y: 71, endPoint x: 195, endPoint y: 147, distance: 168.7
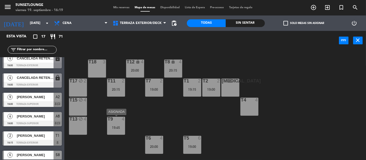
scroll to position [64, 0]
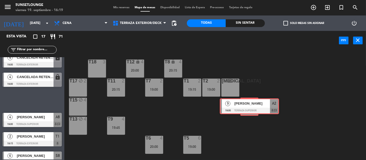
drag, startPoint x: 35, startPoint y: 100, endPoint x: 251, endPoint y: 107, distance: 216.5
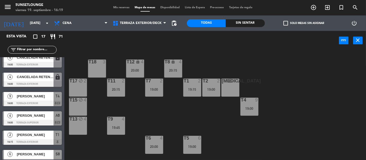
click at [188, 125] on div "T18 3 T12 lock 4 20:00 T8 lock 4 20:15 t17 block 2 T11 2 20:15 T7 2 19:00 T2 2 …" at bounding box center [217, 105] width 298 height 110
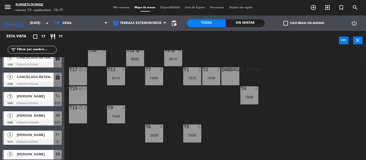
click at [189, 108] on div "T18 3 T12 lock 4 20:00 T8 lock 4 20:15 t17 block 2 T11 2 20:15 T7 2 19:00 T2 2 …" at bounding box center [217, 105] width 298 height 110
click at [189, 109] on div "T18 3 T12 lock 4 20:00 T8 lock 4 20:15 t17 block 2 T11 2 20:15 T7 2 19:00 T2 2 …" at bounding box center [217, 105] width 298 height 110
click at [207, 120] on div "T18 3 T12 lock 4 20:00 T8 lock 4 20:15 t17 block 2 T11 2 20:15 T7 2 19:00 T2 2 …" at bounding box center [217, 105] width 298 height 110
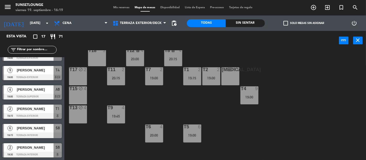
scroll to position [73, 0]
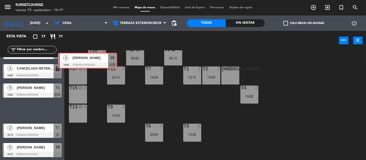
drag, startPoint x: 44, startPoint y: 109, endPoint x: 98, endPoint y: 58, distance: 74.6
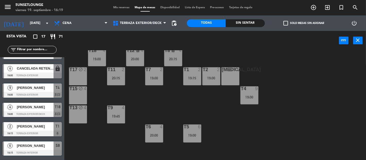
click at [104, 87] on div "T18 4 19:00 T12 lock 4 20:00 T8 lock 4 20:15 t17 block 2 T11 2 20:15 T7 2 19:00…" at bounding box center [217, 105] width 298 height 110
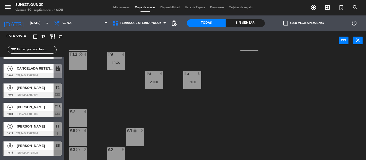
scroll to position [70, 0]
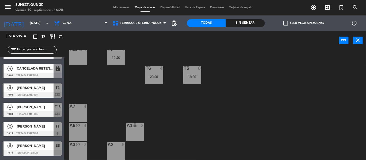
click at [83, 117] on div "A7 4" at bounding box center [78, 113] width 18 height 18
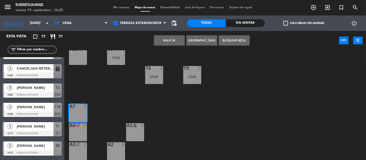
click at [122, 150] on div "A2 8" at bounding box center [116, 151] width 18 height 18
click at [231, 45] on button "Bloquear Mesa" at bounding box center [234, 40] width 31 height 10
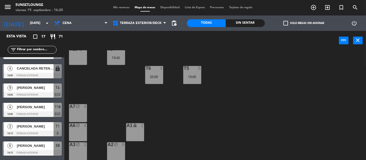
click at [222, 74] on div "T18 4 19:00 T12 lock 4 20:00 T8 lock 4 20:15 t17 block 2 T11 2 20:15 T7 2 19:00…" at bounding box center [217, 105] width 298 height 110
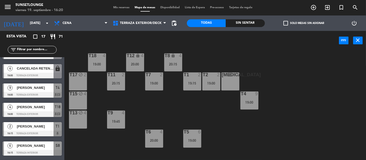
scroll to position [0, 0]
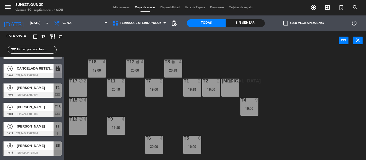
click at [195, 112] on div "T18 4 19:00 T12 lock 4 20:00 T8 lock 4 20:15 t17 block 2 T11 2 20:15 T7 2 19:00…" at bounding box center [217, 105] width 298 height 110
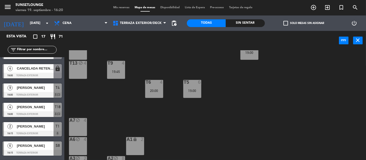
scroll to position [47, 0]
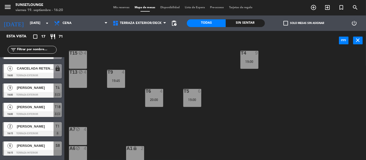
click at [117, 6] on span "Mis reservas" at bounding box center [121, 7] width 21 height 3
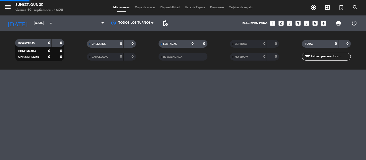
click at [117, 6] on span "Mis reservas" at bounding box center [121, 7] width 21 height 3
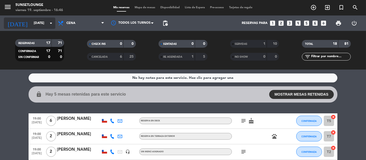
click at [31, 26] on input "[DATE]" at bounding box center [53, 23] width 45 height 9
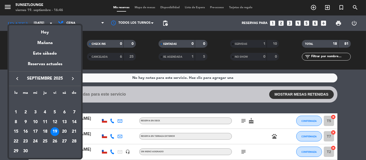
click at [66, 131] on div "20" at bounding box center [64, 131] width 9 height 9
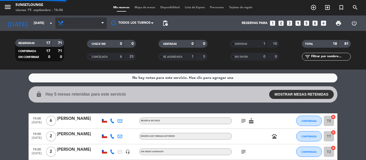
click at [80, 22] on span "Cena" at bounding box center [81, 23] width 52 height 11
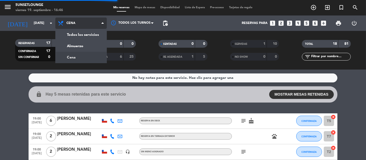
click at [89, 48] on div "menu 5unsetlounge [DATE] 19. septiembre - 16:46 Mis reservas Mapa de mesas Disp…" at bounding box center [183, 35] width 366 height 70
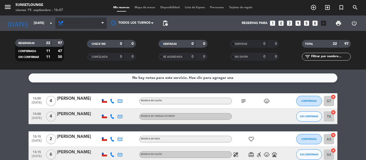
click at [85, 23] on span "Almuerzo" at bounding box center [81, 23] width 52 height 11
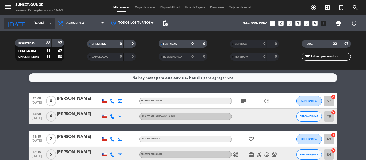
click at [31, 19] on input "[DATE]" at bounding box center [53, 23] width 45 height 9
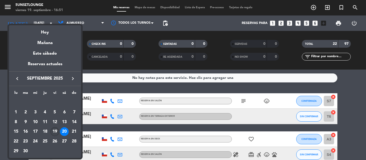
click at [56, 131] on div "19" at bounding box center [54, 131] width 9 height 9
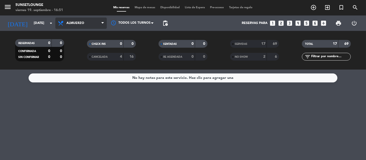
click at [78, 26] on span "Almuerzo" at bounding box center [81, 23] width 52 height 11
click at [72, 57] on div "menu 5unsetlounge [DATE] 19. septiembre - 16:51 Mis reservas Mapa de mesas Disp…" at bounding box center [183, 35] width 366 height 70
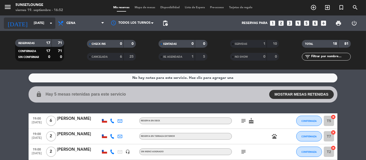
click at [31, 21] on input "[DATE]" at bounding box center [53, 23] width 45 height 9
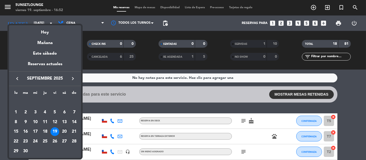
click at [64, 131] on div "20" at bounding box center [64, 131] width 9 height 9
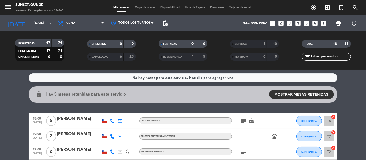
type input "[DATE]"
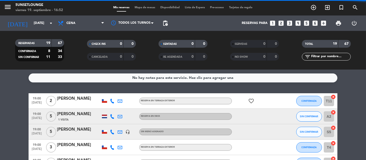
click at [78, 22] on span "Cena" at bounding box center [81, 23] width 52 height 11
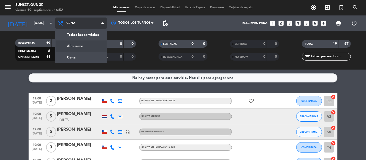
click at [74, 46] on div "menu 5unsetlounge [DATE] 19. septiembre - 16:52 Mis reservas Mapa de mesas Disp…" at bounding box center [183, 35] width 366 height 70
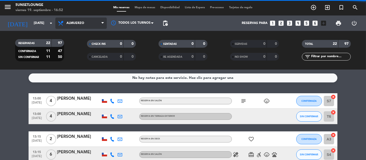
drag, startPoint x: 84, startPoint y: 23, endPoint x: 80, endPoint y: 28, distance: 5.7
click at [83, 24] on span "Almuerzo" at bounding box center [75, 23] width 18 height 4
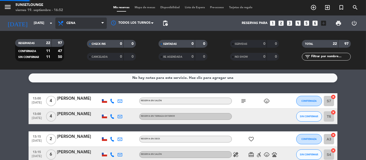
click at [70, 59] on div "menu 5unsetlounge [DATE] 19. septiembre - 16:52 Mis reservas Mapa de mesas Disp…" at bounding box center [183, 35] width 366 height 70
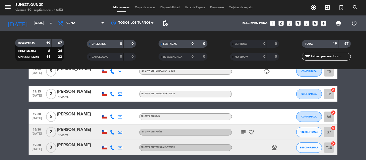
scroll to position [103, 0]
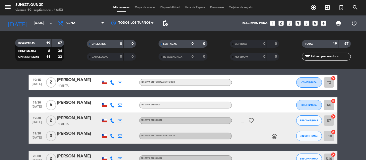
click at [149, 9] on span "Mapa de mesas" at bounding box center [145, 7] width 26 height 3
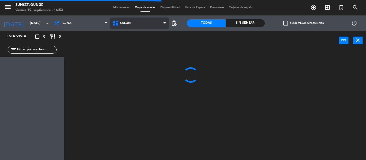
click at [136, 23] on span "Salón" at bounding box center [139, 23] width 59 height 11
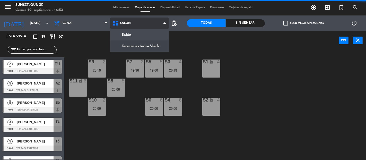
click at [129, 46] on ng-component "menu 5unsetlounge [DATE] 19. septiembre - 16:53 Mis reservas Mapa de mesas Disp…" at bounding box center [183, 80] width 366 height 160
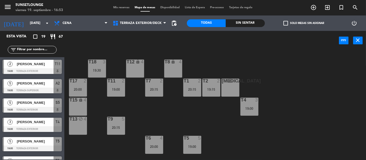
click at [147, 129] on div "T18 3 19:30 T12 lock 4 T8 lock 4 t17 2 20:00 T11 2 19:00 T7 2 20:15 T2 2 19:15 …" at bounding box center [217, 105] width 298 height 110
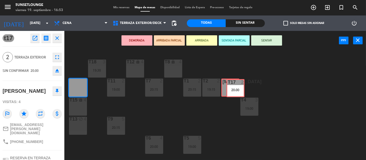
drag, startPoint x: 79, startPoint y: 87, endPoint x: 236, endPoint y: 87, distance: 156.9
click at [236, 87] on div "T18 3 19:30 T12 lock 4 T8 lock 4 t17 2 20:00 t17 2 20:00 T11 2 19:00 T7 2 20:15…" at bounding box center [217, 105] width 298 height 110
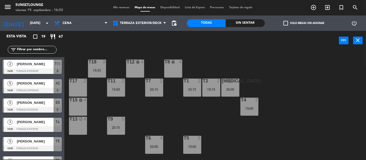
click at [79, 89] on div "t17 2" at bounding box center [78, 88] width 18 height 18
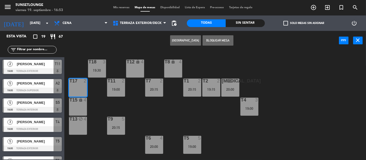
click at [228, 43] on button "Bloquear Mesa" at bounding box center [218, 40] width 31 height 10
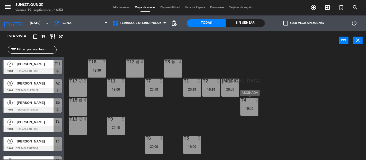
click at [246, 114] on div "T4 3 19:00" at bounding box center [250, 107] width 18 height 18
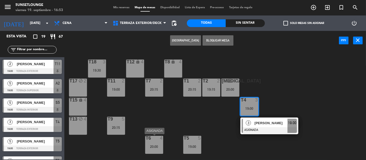
click at [155, 143] on div "T6 4 20:00" at bounding box center [154, 145] width 18 height 18
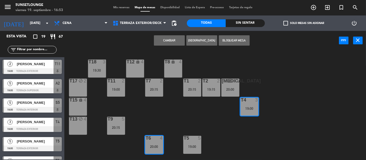
click at [171, 38] on button "Cambiar" at bounding box center [169, 40] width 31 height 10
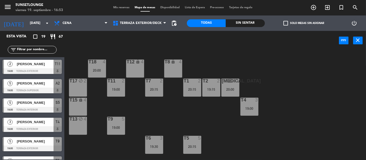
click at [180, 128] on div "T18 4 20:00 T12 lock 4 T8 lock 4 t17 block 2 T11 2 19:00 T7 2 20:15 T2 2 19:15 …" at bounding box center [217, 105] width 298 height 110
click at [41, 49] on input "text" at bounding box center [36, 50] width 40 height 6
type input "V"
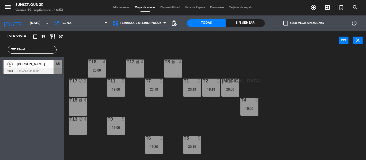
type input "Claud"
click at [162, 125] on div "T18 4 20:00 T12 lock 4 T8 lock 4 t17 block 2 T11 2 19:00 T7 2 20:15 T2 2 19:15 …" at bounding box center [217, 105] width 298 height 110
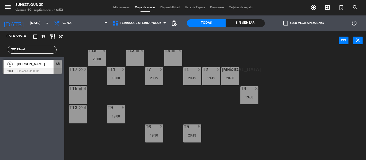
click at [166, 116] on div "T18 4 20:00 T12 lock 4 T8 lock 4 t17 block 2 T11 2 19:00 T7 2 20:15 T2 2 19:15 …" at bounding box center [217, 105] width 298 height 110
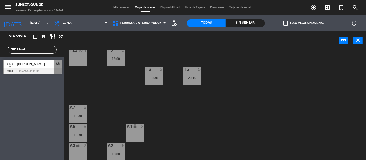
scroll to position [70, 0]
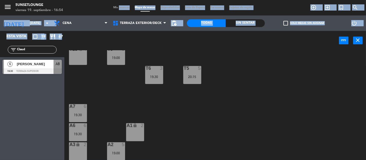
drag, startPoint x: 115, startPoint y: 6, endPoint x: 62, endPoint y: 32, distance: 59.4
click at [62, 32] on ng-component "menu 5unsetlounge [DATE] 19. septiembre - 16:54 Mis reservas Mapa de mesas Disp…" at bounding box center [183, 80] width 366 height 160
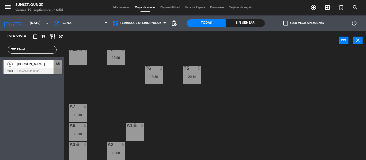
click at [42, 65] on span "[PERSON_NAME]" at bounding box center [35, 63] width 37 height 5
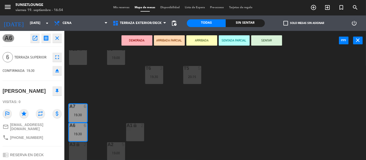
click at [43, 139] on div "phone [PHONE_NUMBER]" at bounding box center [32, 138] width 59 height 10
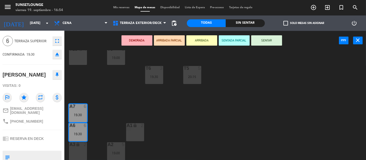
scroll to position [23, 0]
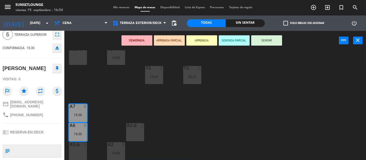
click at [40, 150] on textarea at bounding box center [36, 150] width 49 height 11
type textarea "CONFIRMARON PERSONALMENTE"
click at [45, 50] on div "CONFIRMADA 19:30 eject" at bounding box center [32, 47] width 59 height 13
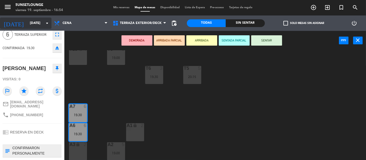
click at [40, 22] on input "[DATE]" at bounding box center [49, 23] width 45 height 9
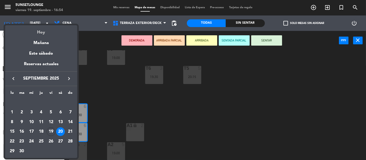
click at [43, 34] on div "Hoy" at bounding box center [41, 30] width 72 height 11
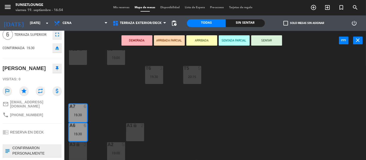
type input "[DATE]"
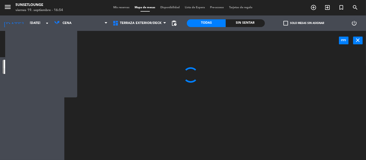
scroll to position [0, 0]
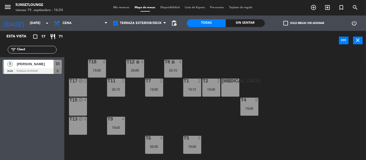
click at [41, 50] on input "Claud" at bounding box center [36, 50] width 40 height 6
type input "C"
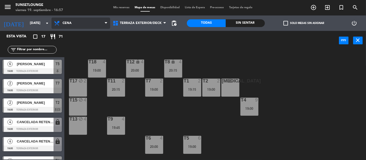
click at [78, 27] on span "Cena" at bounding box center [81, 23] width 59 height 11
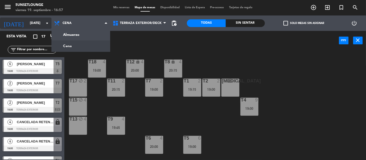
click at [41, 25] on input "[DATE]" at bounding box center [49, 23] width 45 height 9
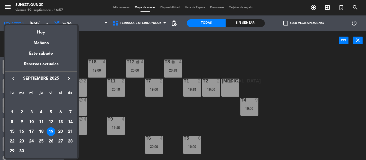
click at [61, 133] on div "20" at bounding box center [60, 131] width 9 height 9
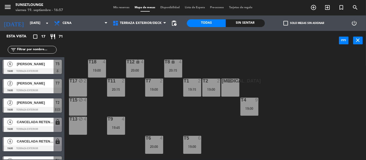
type input "[DATE]"
click at [159, 124] on div "T18 4 20:00 T12 lock 4 T8 lock 4 t17 block 2 T11 2 19:00 T7 2 20:15 T2 2 19:15 …" at bounding box center [217, 105] width 298 height 110
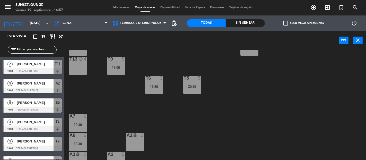
scroll to position [70, 0]
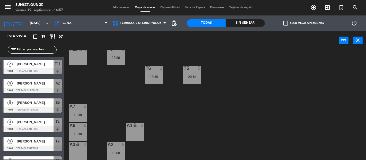
click at [98, 118] on div "T18 4 20:00 T12 lock 4 T8 lock 4 t17 block 2 T11 2 19:00 T7 2 20:15 T2 2 19:15 …" at bounding box center [217, 105] width 298 height 110
click at [83, 136] on div "A6 6 19:30" at bounding box center [78, 132] width 18 height 18
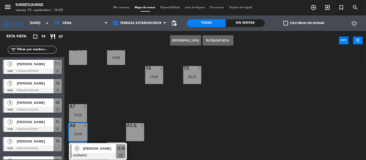
click at [109, 127] on div "T18 4 20:00 T12 lock 4 T8 lock 4 t17 block 2 T11 2 19:00 T7 2 20:15 T2 2 19:15 …" at bounding box center [217, 105] width 298 height 110
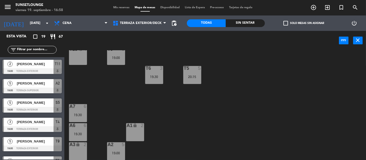
click at [108, 144] on div "A2" at bounding box center [108, 144] width 0 height 5
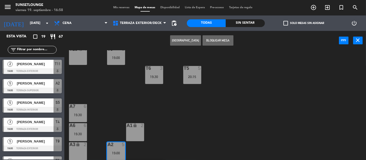
click at [77, 128] on div "A6 6" at bounding box center [78, 125] width 18 height 5
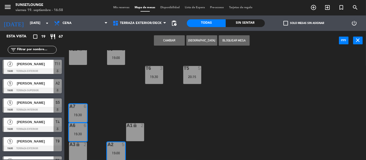
click at [206, 45] on button "[GEOGRAPHIC_DATA]" at bounding box center [202, 40] width 31 height 10
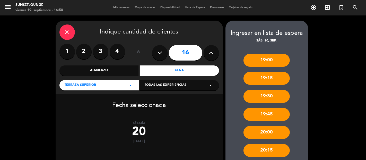
click at [68, 31] on icon "close" at bounding box center [67, 32] width 6 height 6
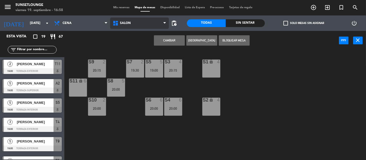
click at [144, 26] on span "Salón" at bounding box center [139, 23] width 59 height 11
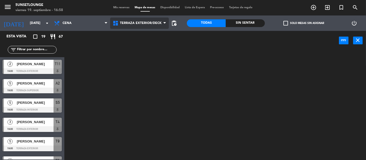
click at [133, 47] on ng-component "menu 5unsetlounge [DATE] 19. septiembre - 16:58 Mis reservas Mapa de mesas Disp…" at bounding box center [183, 80] width 366 height 160
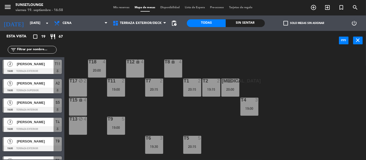
click at [98, 141] on div "T18 4 20:00 T12 lock 4 T8 lock 4 t17 block 2 T11 2 19:00 T7 2 20:15 T2 2 19:15 …" at bounding box center [217, 105] width 298 height 110
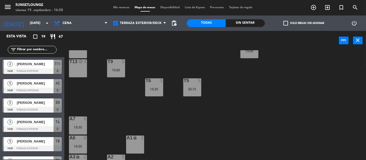
scroll to position [70, 0]
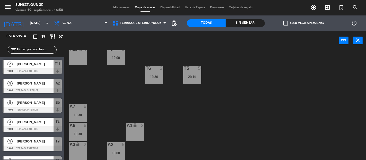
click at [83, 133] on div "19:30" at bounding box center [78, 134] width 18 height 4
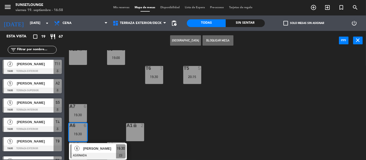
click at [107, 123] on div "T18 4 20:00 T12 lock 4 T8 lock 4 t17 block 2 T11 2 19:00 T7 2 20:15 T2 2 19:15 …" at bounding box center [217, 105] width 298 height 110
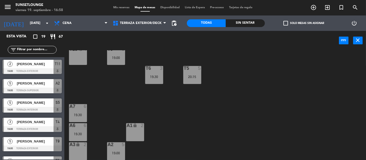
click at [115, 151] on div "19:00" at bounding box center [116, 153] width 18 height 4
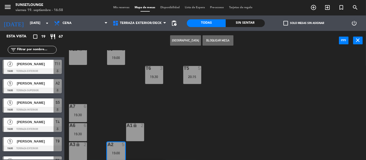
click at [77, 132] on div "19:30" at bounding box center [78, 134] width 18 height 4
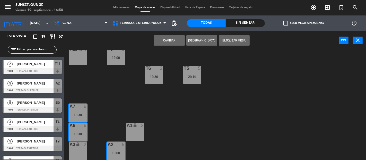
click at [176, 41] on button "Cambiar" at bounding box center [169, 40] width 31 height 10
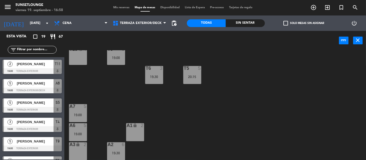
click at [75, 153] on div "A3 lock 2" at bounding box center [78, 151] width 18 height 18
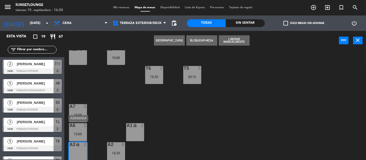
click at [82, 132] on div "19:00" at bounding box center [78, 134] width 18 height 4
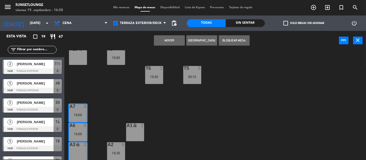
click at [168, 41] on button "Mover" at bounding box center [169, 40] width 31 height 10
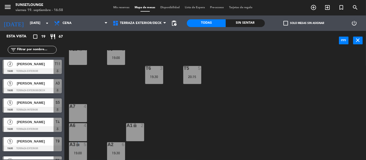
drag, startPoint x: 79, startPoint y: 142, endPoint x: 79, endPoint y: 146, distance: 3.6
click at [79, 145] on div "T18 4 20:00 T12 lock 4 T8 lock 4 t17 block 2 T11 2 19:00 T7 2 20:15 T2 2 19:15 …" at bounding box center [217, 105] width 298 height 110
click at [79, 147] on div "A3 lock 5" at bounding box center [78, 144] width 18 height 5
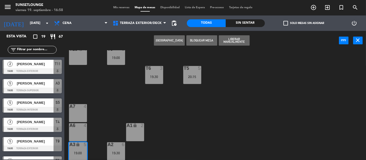
click at [81, 131] on div "A6 4" at bounding box center [78, 132] width 18 height 18
click at [178, 38] on button "Mover" at bounding box center [169, 40] width 31 height 10
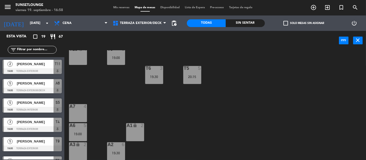
click at [82, 148] on div "A3 lock 2" at bounding box center [78, 151] width 18 height 18
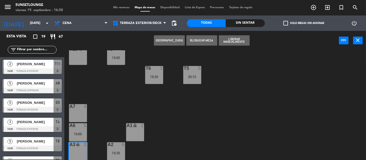
click at [207, 43] on button "Bloquear Mesa" at bounding box center [202, 40] width 31 height 10
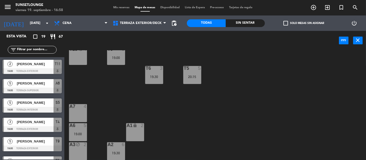
click at [126, 106] on div "T18 4 20:00 T12 lock 4 T8 lock 4 t17 block 2 T11 2 19:00 T7 2 20:15 T2 2 19:15 …" at bounding box center [217, 105] width 298 height 110
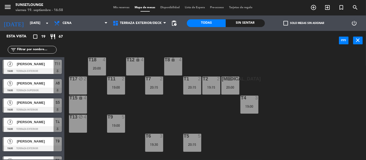
scroll to position [0, 0]
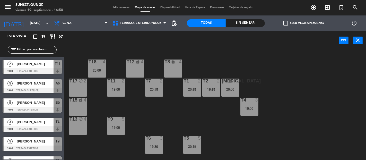
click at [179, 126] on div "T18 4 20:00 T12 lock 4 T8 lock 4 t17 block 2 T11 2 19:00 T7 2 20:15 T2 2 19:15 …" at bounding box center [217, 105] width 298 height 110
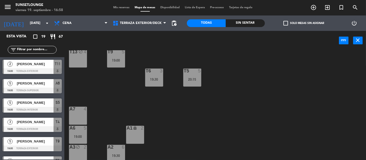
scroll to position [70, 0]
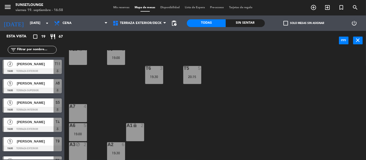
click at [120, 140] on div "T18 4 20:00 T12 lock 4 T8 lock 4 t17 block 2 T11 2 19:00 T7 2 20:15 T2 2 19:15 …" at bounding box center [217, 105] width 298 height 110
click at [117, 9] on span "Mis reservas" at bounding box center [121, 7] width 21 height 3
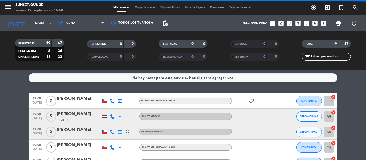
click at [147, 7] on span "Mapa de mesas" at bounding box center [145, 7] width 26 height 3
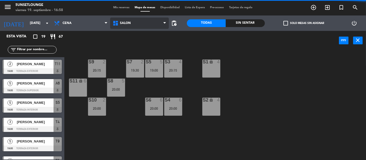
click at [149, 23] on span "Salón" at bounding box center [139, 23] width 59 height 11
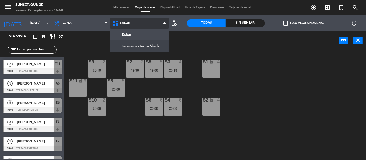
click at [132, 44] on ng-component "menu 5unsetlounge [DATE] 19. septiembre - 16:58 Mis reservas Mapa de mesas Disp…" at bounding box center [183, 80] width 366 height 160
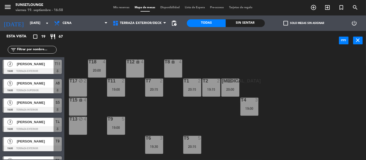
click at [85, 89] on div "t17 block 2" at bounding box center [78, 88] width 18 height 18
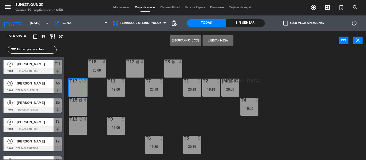
click at [225, 40] on button "Liberar Mesa" at bounding box center [218, 40] width 31 height 10
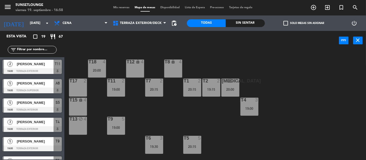
click at [70, 118] on div "T13" at bounding box center [70, 119] width 0 height 5
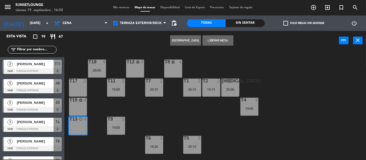
click at [219, 39] on button "Liberar Mesa" at bounding box center [218, 40] width 31 height 10
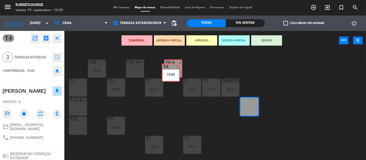
drag, startPoint x: 253, startPoint y: 106, endPoint x: 175, endPoint y: 71, distance: 85.1
click at [175, 71] on div "T18 4 20:00 T12 lock 4 T8 lock 4 t17 2 T11 2 19:00 T7 2 20:15 T2 2 19:15 [MEDIC…" at bounding box center [217, 105] width 298 height 110
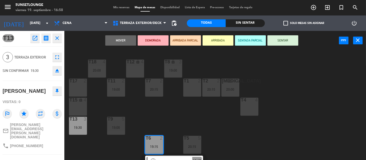
drag, startPoint x: 154, startPoint y: 143, endPoint x: 137, endPoint y: 80, distance: 65.6
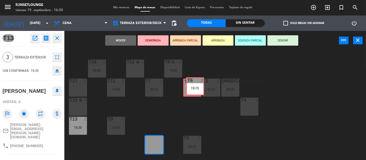
drag, startPoint x: 158, startPoint y: 152, endPoint x: 199, endPoint y: 94, distance: 71.4
click at [199, 94] on div "T18 4 20:00 T12 lock 4 T8 lock 3 19:00 t17 2 T11 2 19:00 T7 2 20:15 T2 2 20:15 …" at bounding box center [217, 105] width 298 height 110
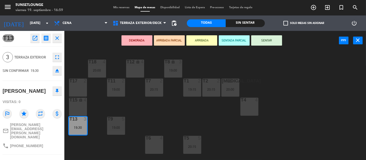
drag, startPoint x: 81, startPoint y: 124, endPoint x: 131, endPoint y: 71, distance: 73.6
drag, startPoint x: 103, startPoint y: 84, endPoint x: 128, endPoint y: 69, distance: 28.5
click at [128, 69] on div "T18 4 20:00 T12 lock 4 T8 lock 3 19:00 t17 2 T11 2 19:00 T7 2 20:15 T2 2 20:15 …" at bounding box center [217, 105] width 298 height 110
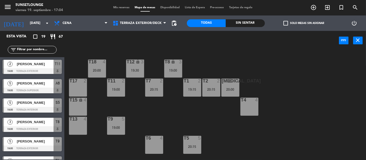
click at [118, 4] on div "menu 5unsetlounge [DATE] 19. septiembre - 17:04 Mis reservas Mapa de mesas Disp…" at bounding box center [183, 7] width 366 height 15
click at [117, 7] on span "Mis reservas" at bounding box center [121, 7] width 21 height 3
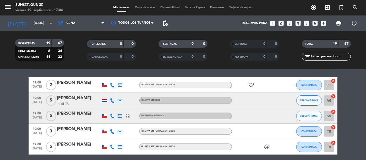
scroll to position [17, 0]
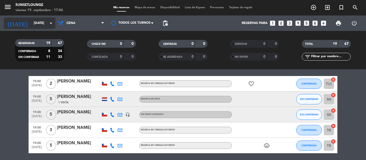
click at [40, 24] on input "[DATE]" at bounding box center [53, 23] width 45 height 9
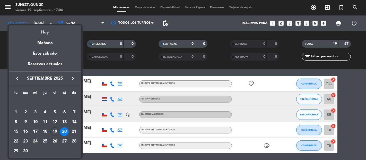
click at [46, 33] on div "Hoy" at bounding box center [45, 30] width 72 height 11
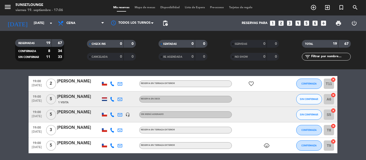
type input "[DATE]"
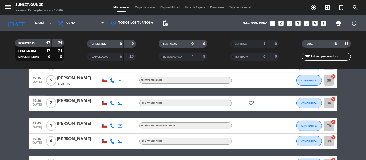
scroll to position [143, 0]
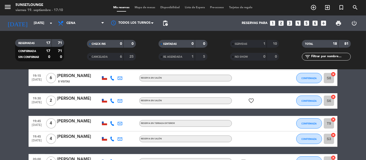
click at [1, 121] on bookings-row "19:00 [DATE] 6 [PERSON_NAME] RESERVA EN DECK subject cake CONFIRMADA T5 cancel …" at bounding box center [183, 120] width 366 height 299
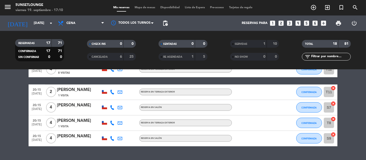
scroll to position [255, 0]
